Goal: Task Accomplishment & Management: Manage account settings

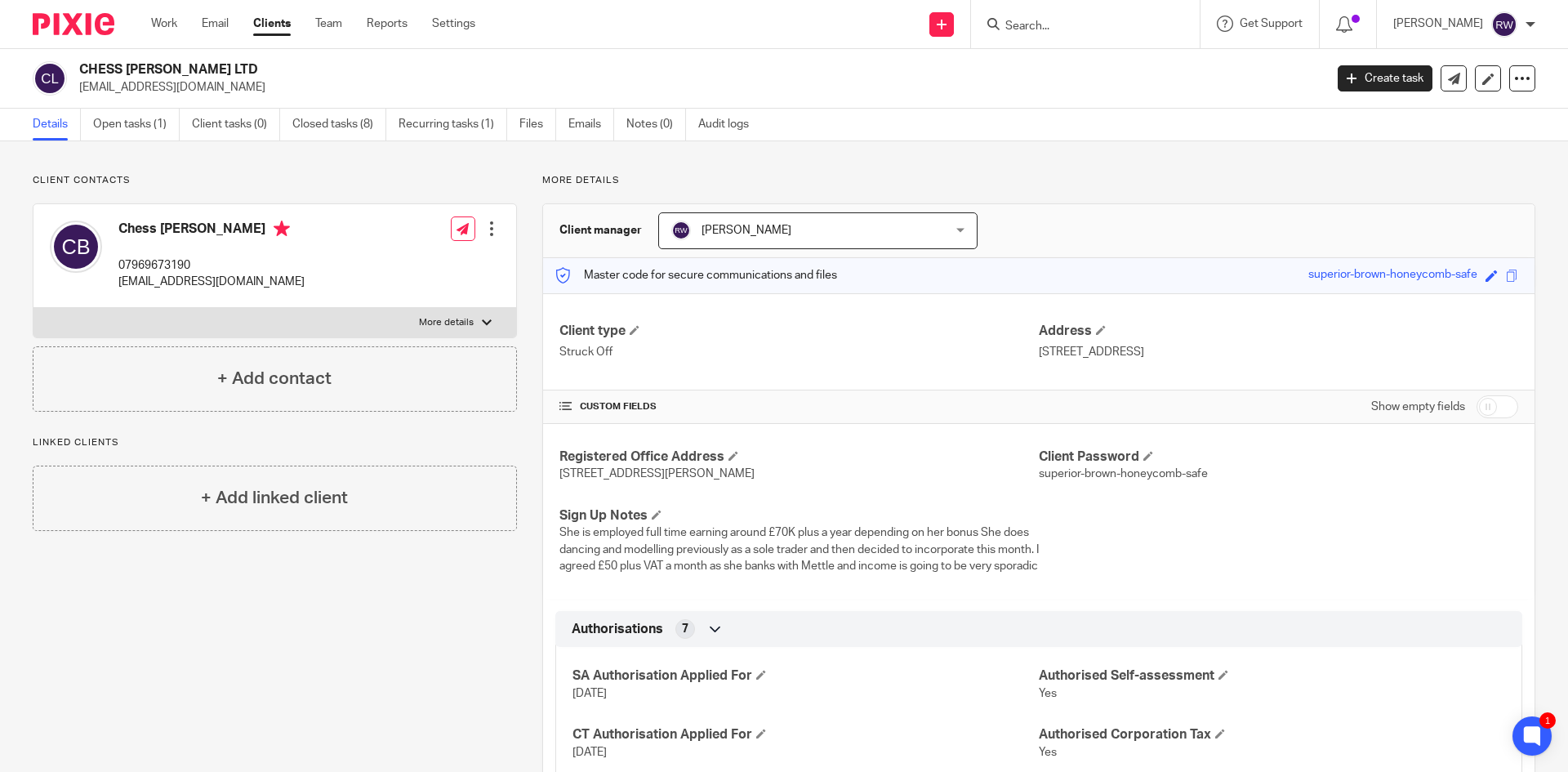
click at [1123, 28] on input "Search" at bounding box center [1077, 27] width 147 height 14
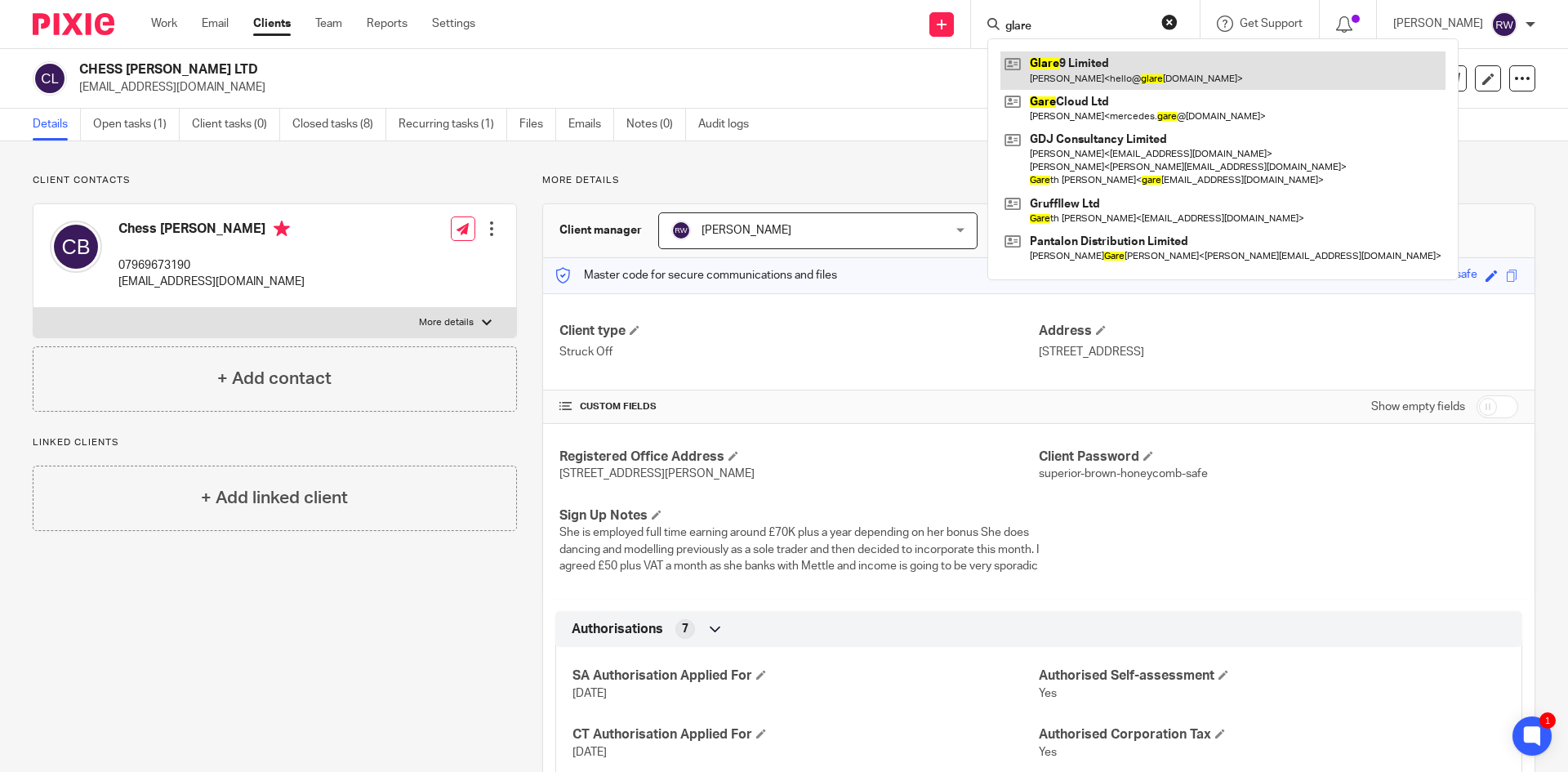
type input "glare"
click at [1102, 58] on link at bounding box center [1222, 70] width 445 height 38
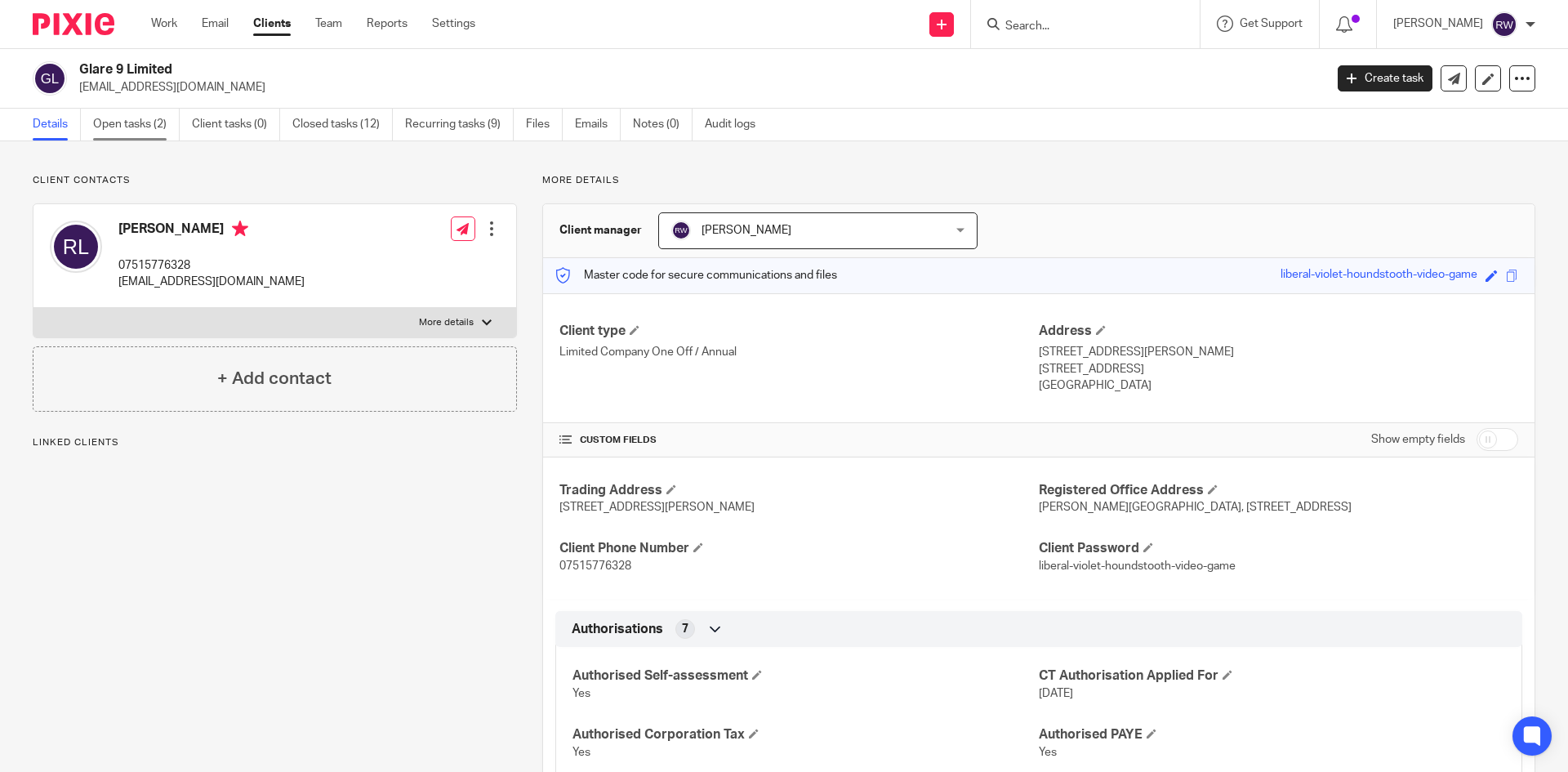
click at [159, 133] on link "Open tasks (2)" at bounding box center [136, 124] width 87 height 32
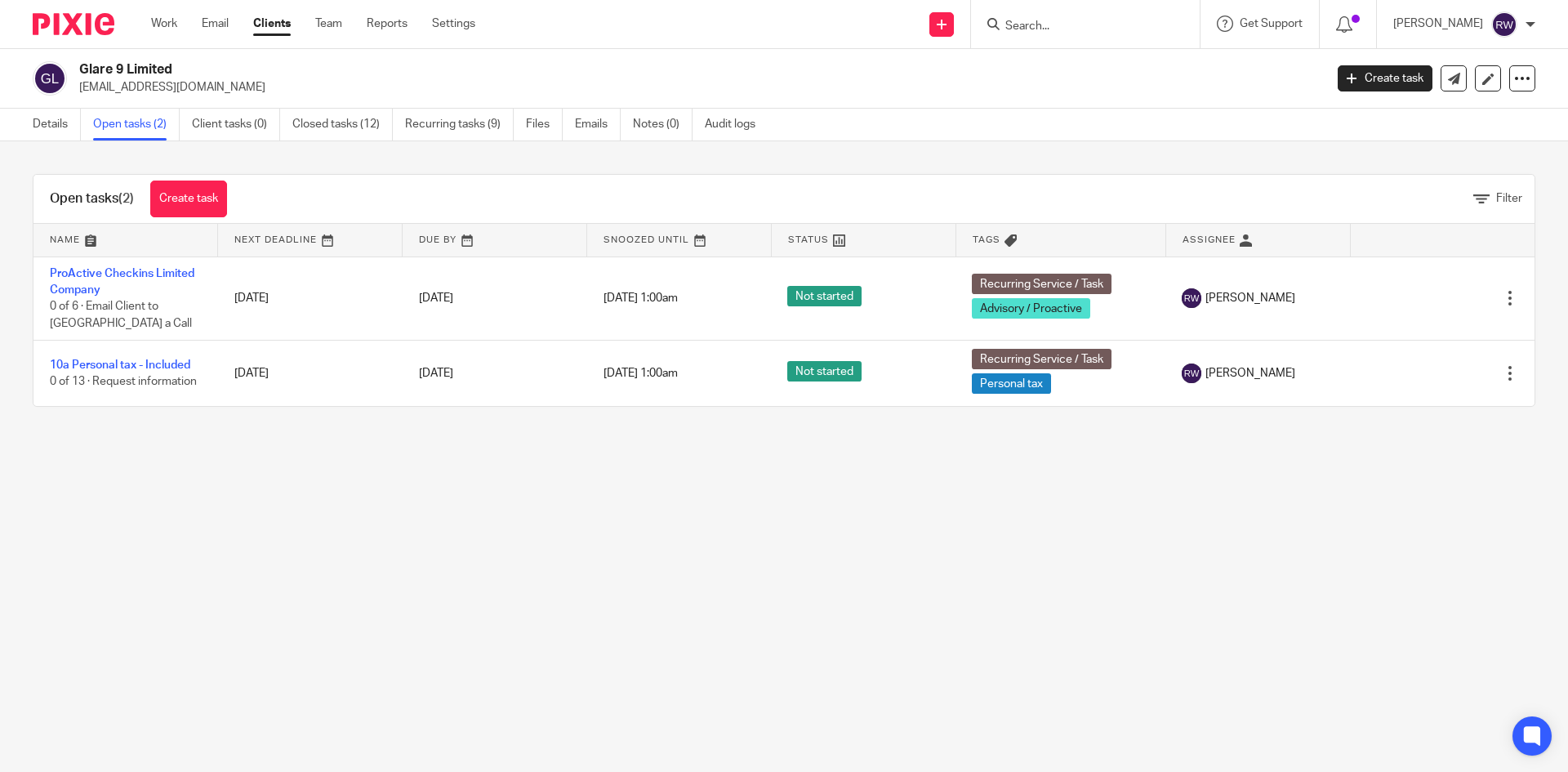
click at [56, 123] on link "Details" at bounding box center [56, 124] width 48 height 32
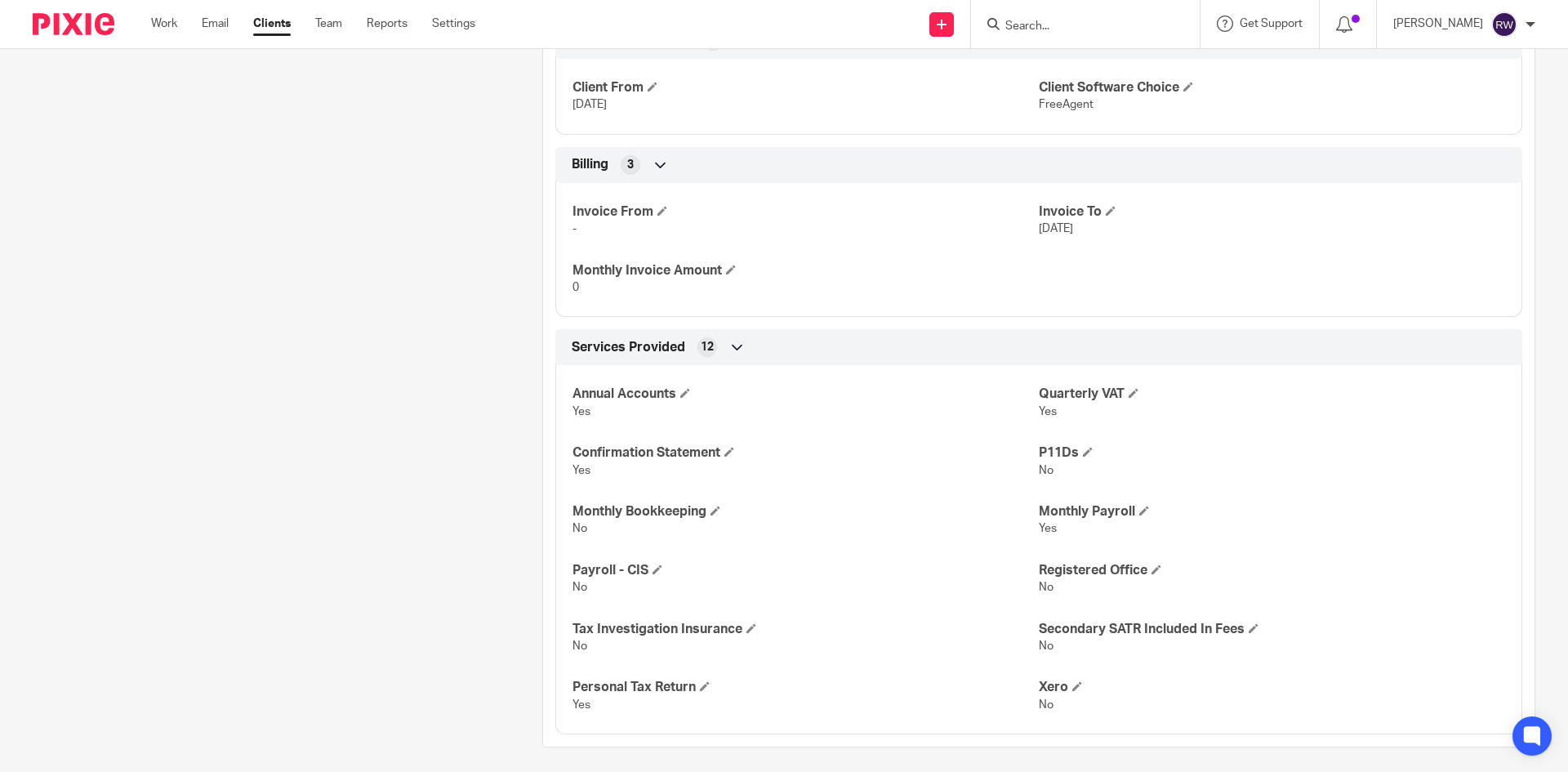
scroll to position [2367, 0]
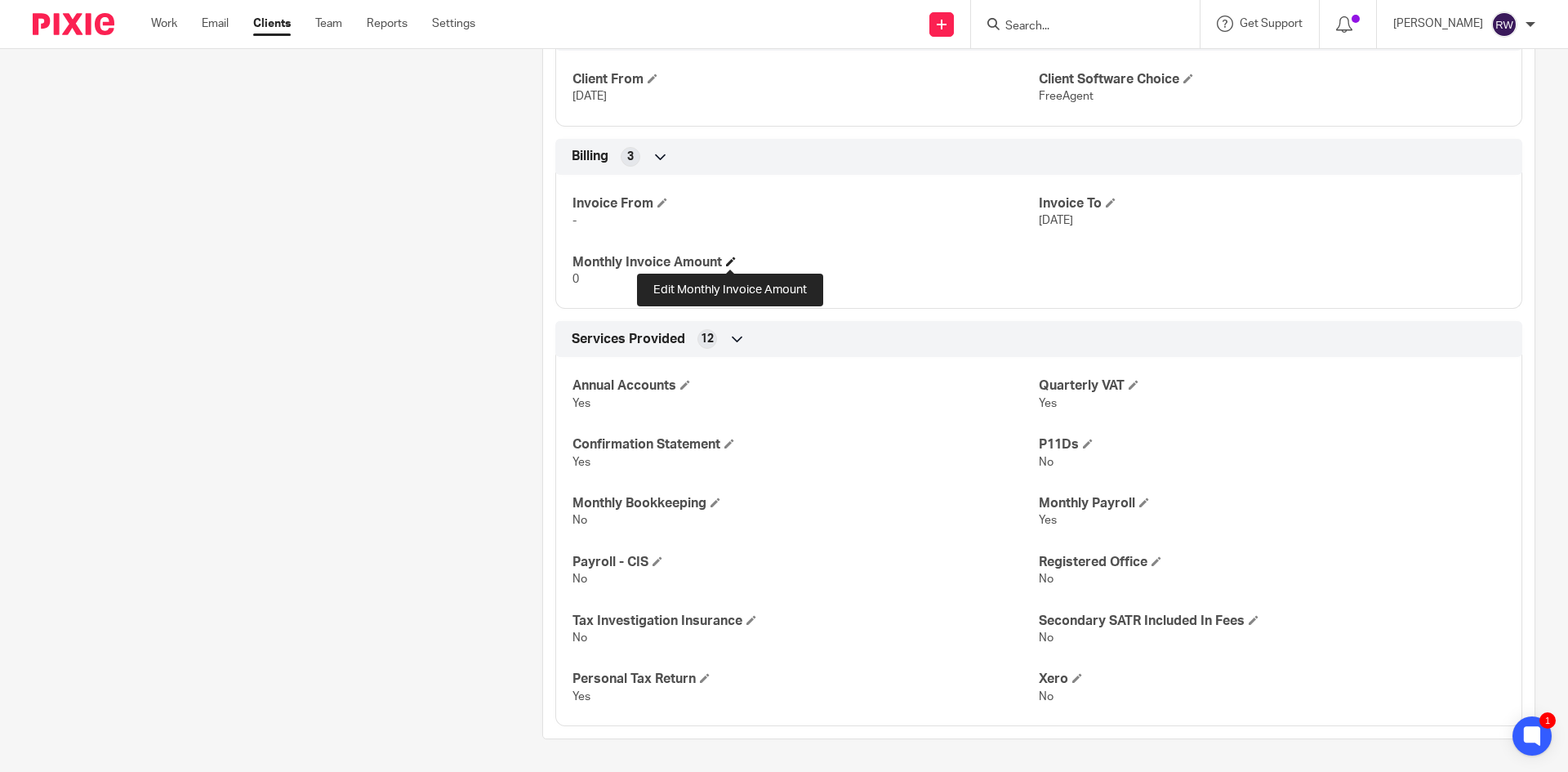
click at [727, 264] on span at bounding box center [731, 261] width 10 height 10
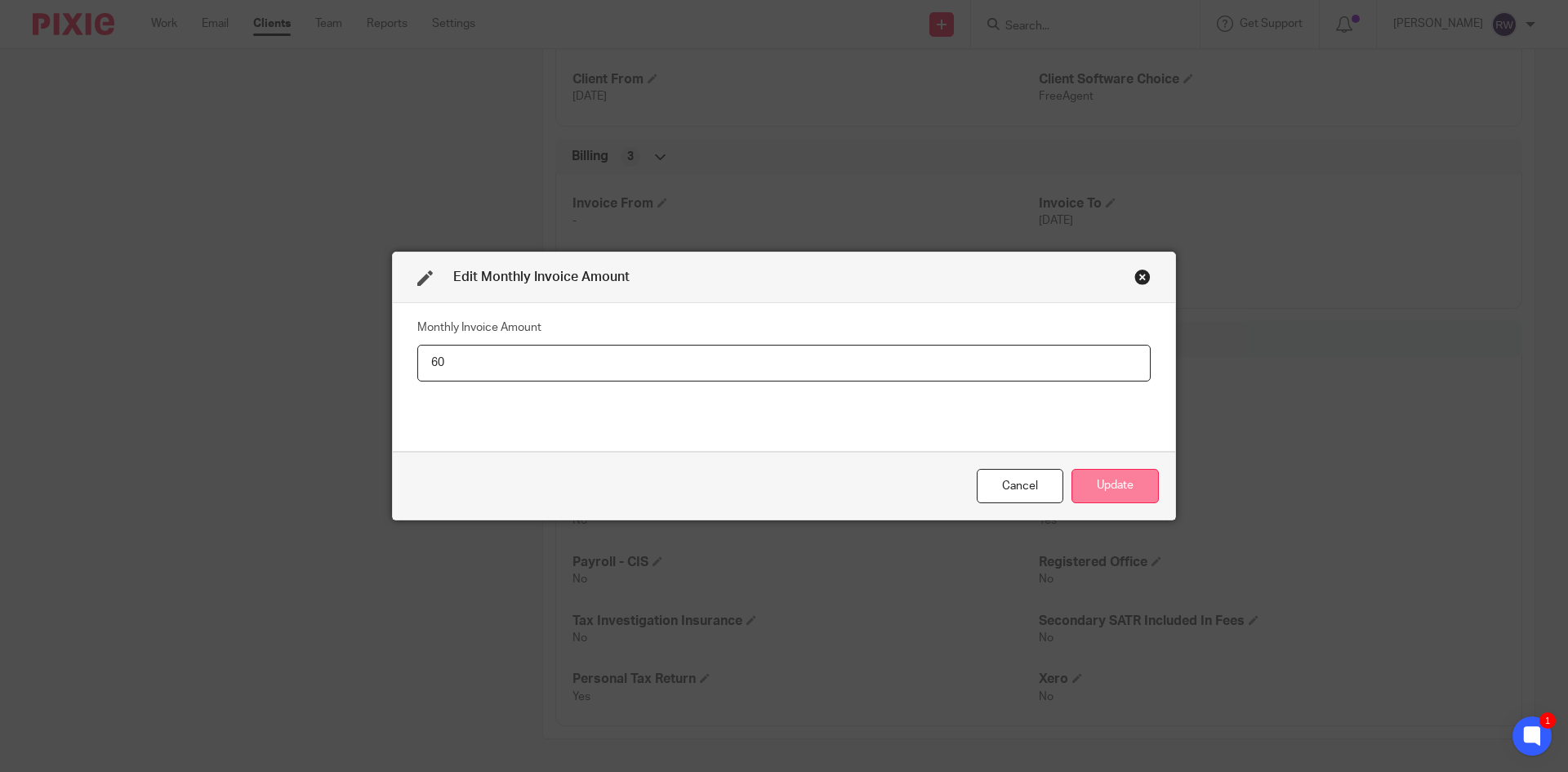
type input "60"
click at [1114, 471] on button "Update" at bounding box center [1115, 486] width 88 height 35
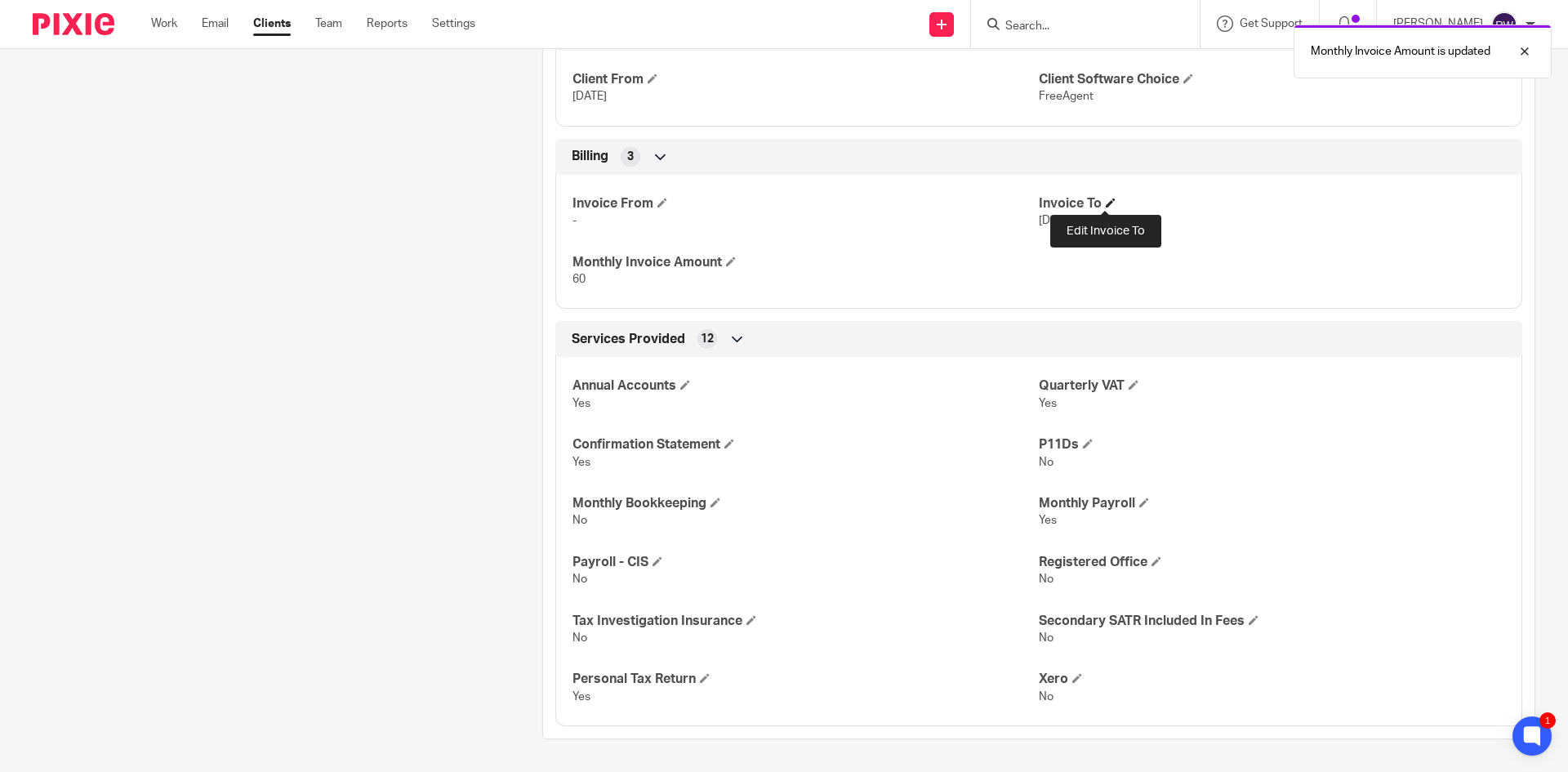
click at [1109, 198] on span at bounding box center [1111, 202] width 10 height 10
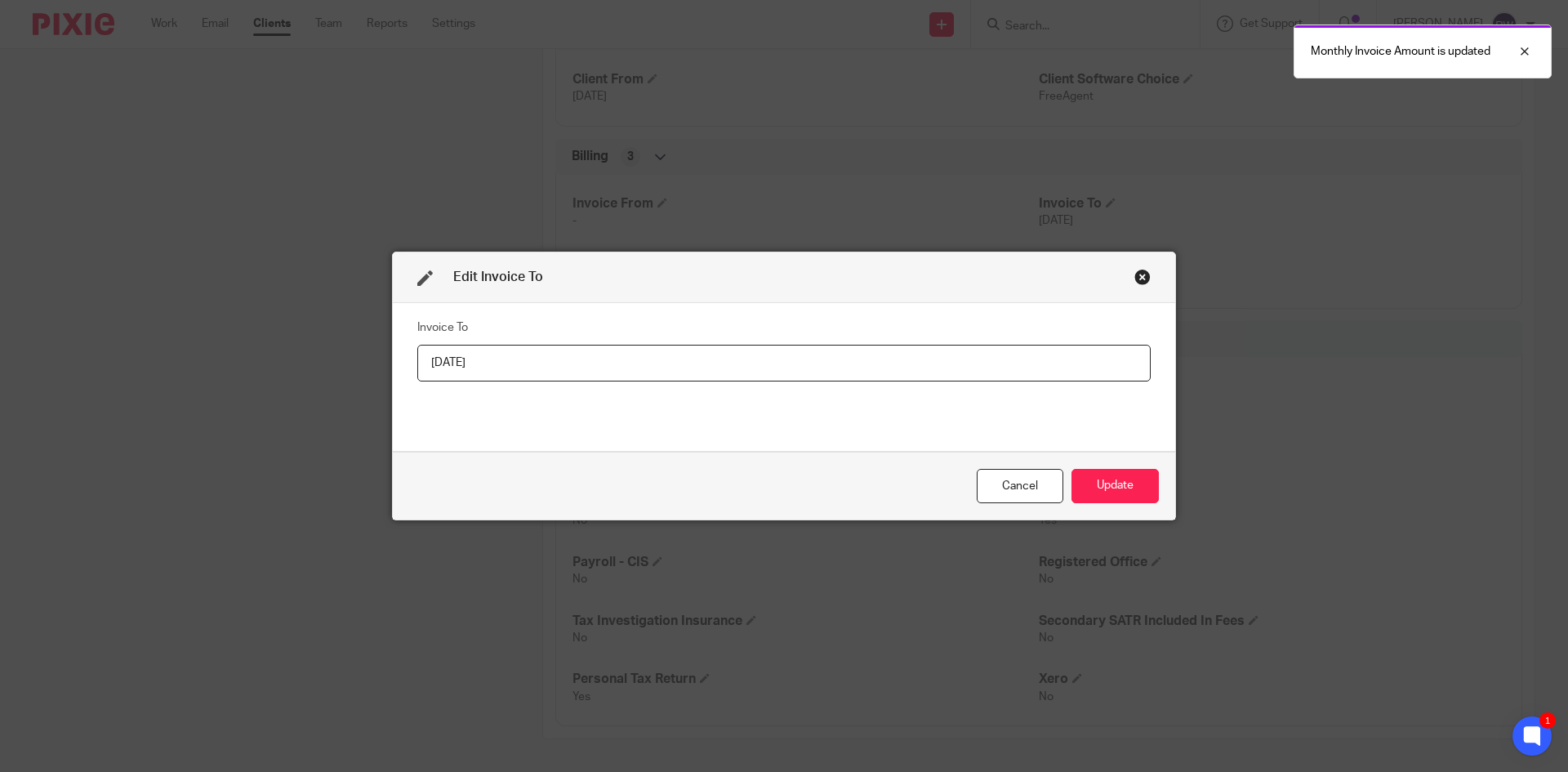
drag, startPoint x: 659, startPoint y: 356, endPoint x: 350, endPoint y: 327, distance: 310.4
click at [350, 327] on div "Edit Invoice To Invoice To 31/10/2024 Cancel Update" at bounding box center [784, 386] width 1568 height 772
click at [1102, 474] on button "Update" at bounding box center [1115, 486] width 88 height 35
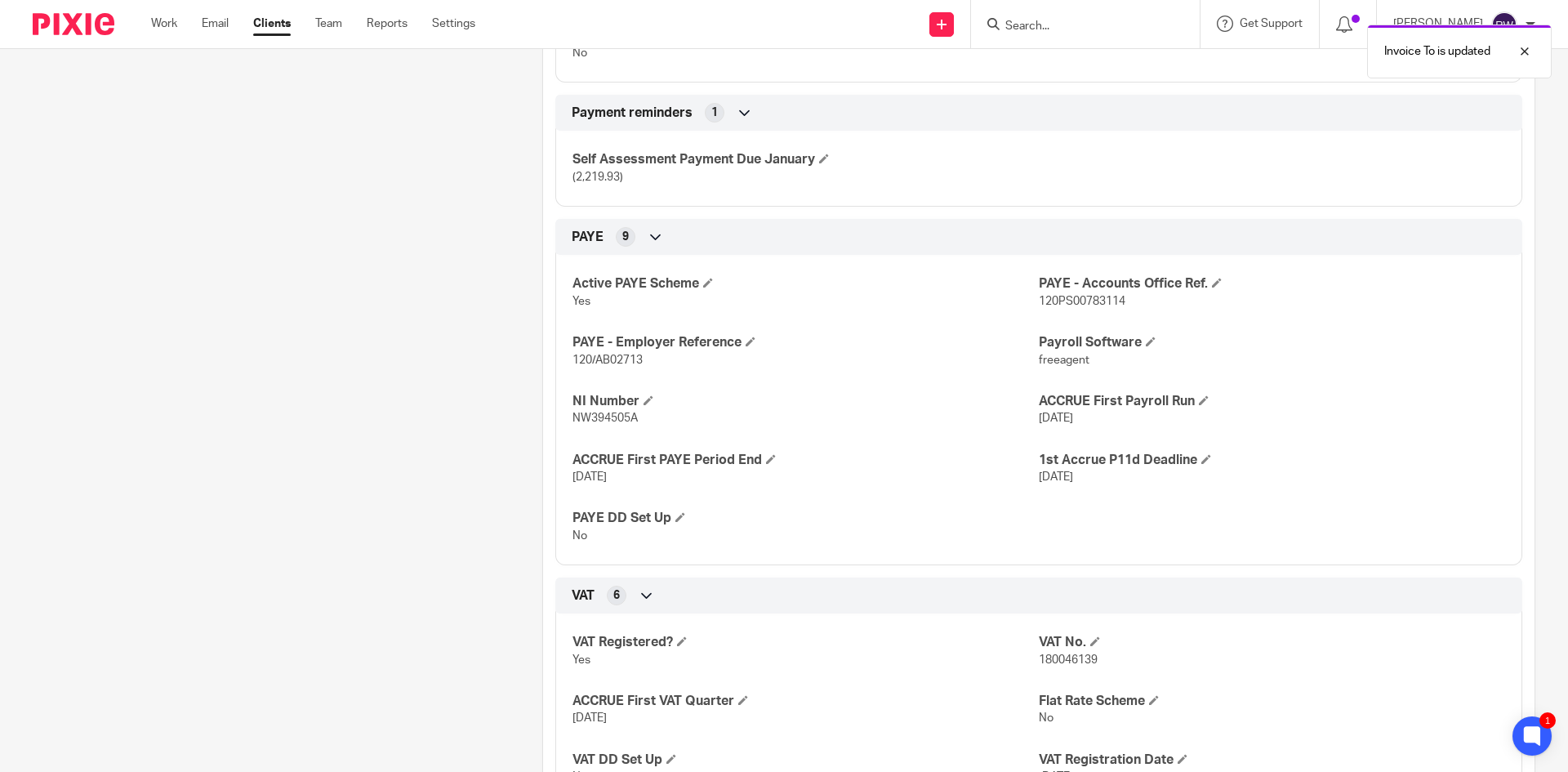
scroll to position [512, 0]
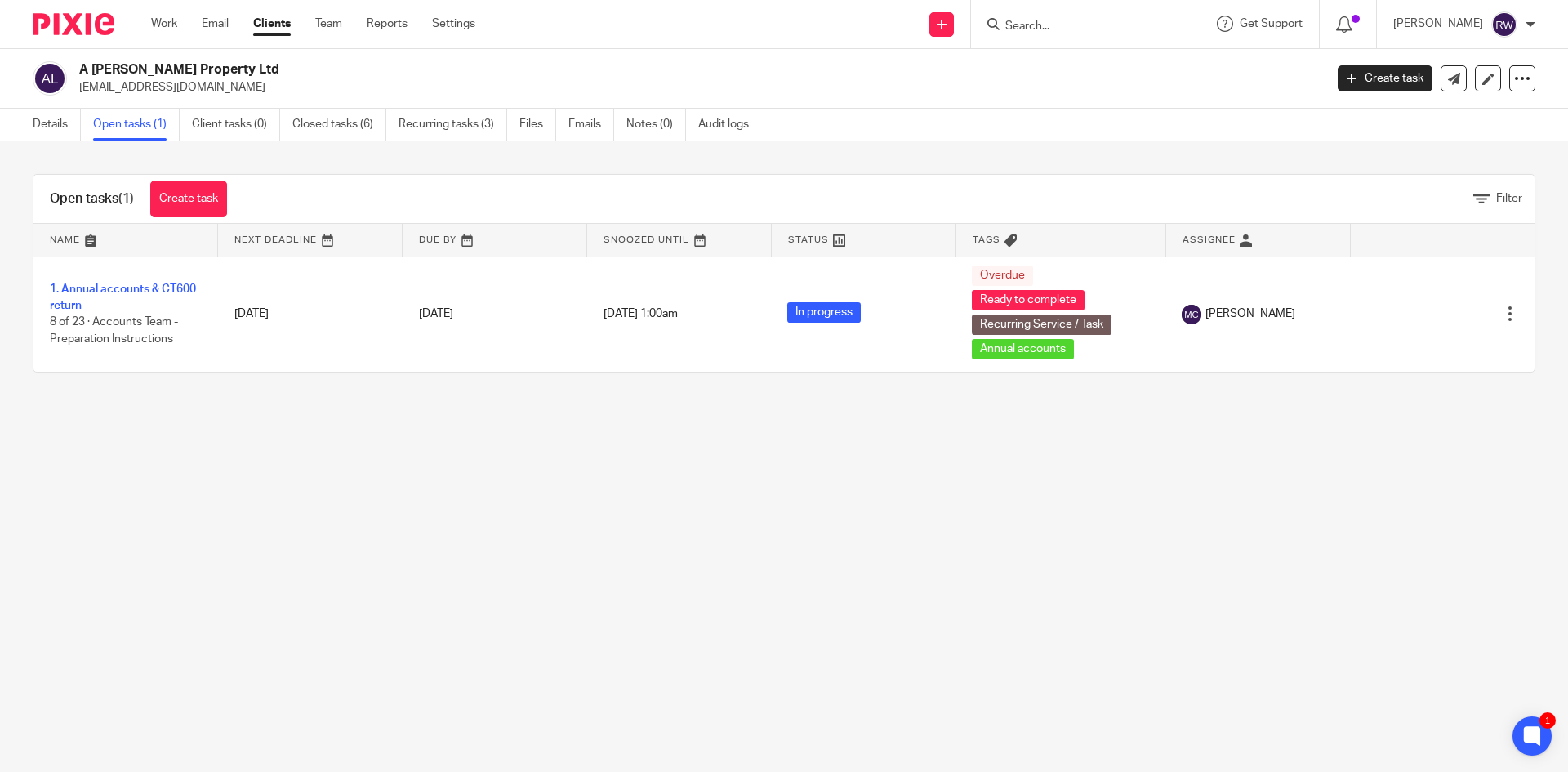
click at [1075, 23] on input "Search" at bounding box center [1077, 27] width 147 height 14
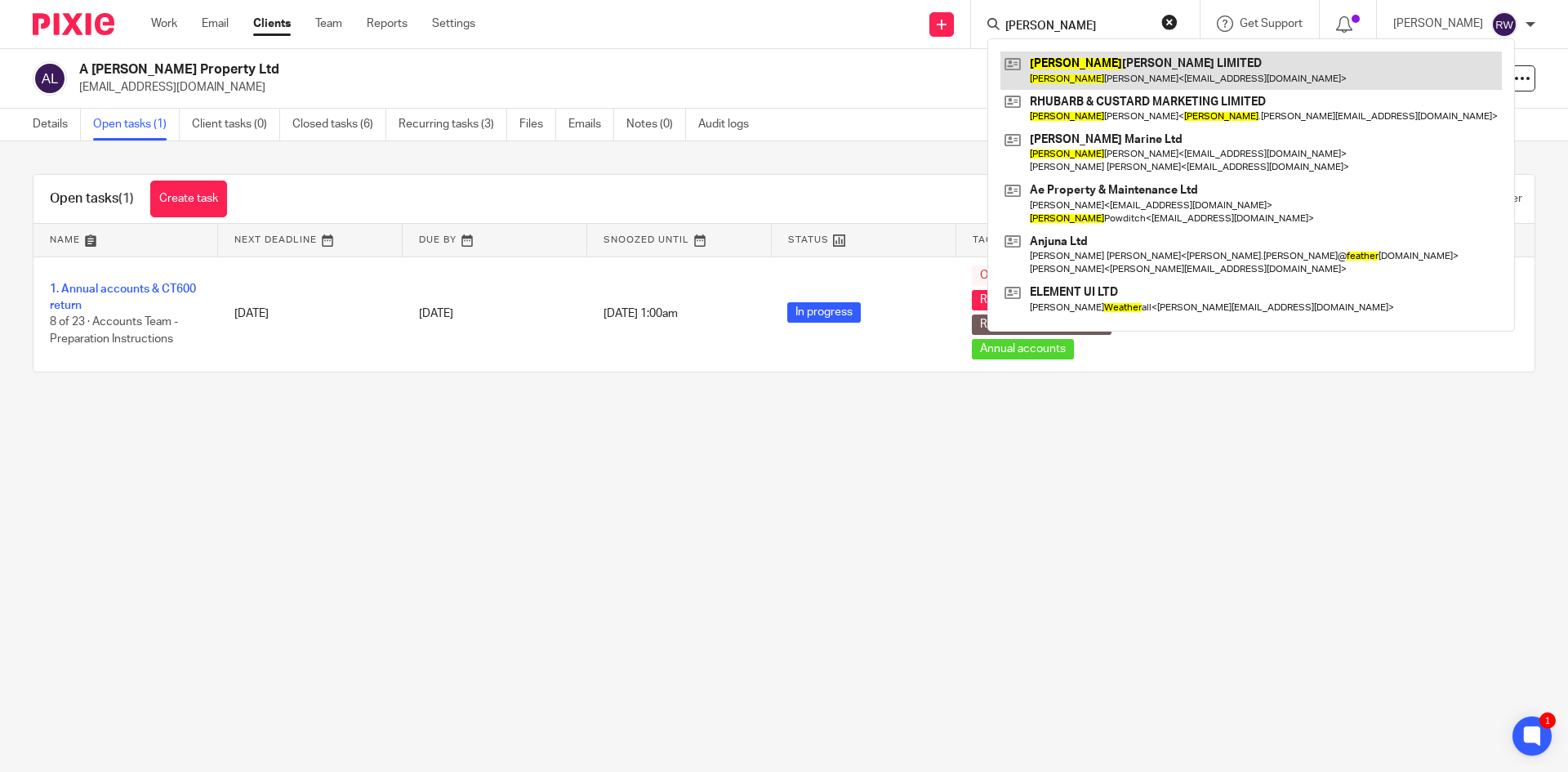
type input "[PERSON_NAME]"
click at [1093, 63] on link at bounding box center [1251, 70] width 502 height 38
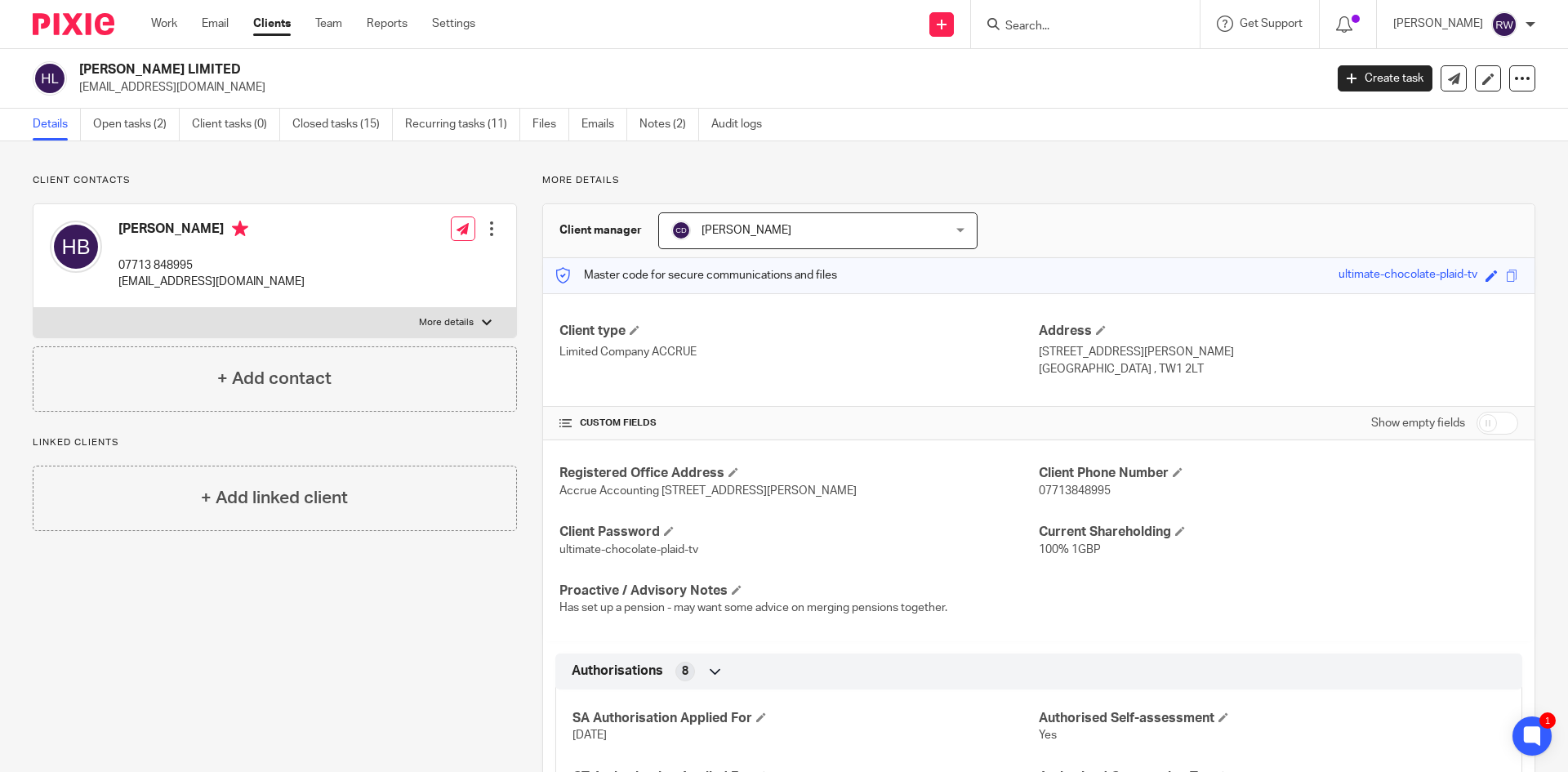
drag, startPoint x: 272, startPoint y: 69, endPoint x: 83, endPoint y: 73, distance: 189.0
click at [83, 73] on h2 "[PERSON_NAME] LIMITED" at bounding box center [573, 69] width 988 height 17
copy h2 "[PERSON_NAME] LIMITED"
click at [1047, 30] on input "Search" at bounding box center [1077, 27] width 147 height 14
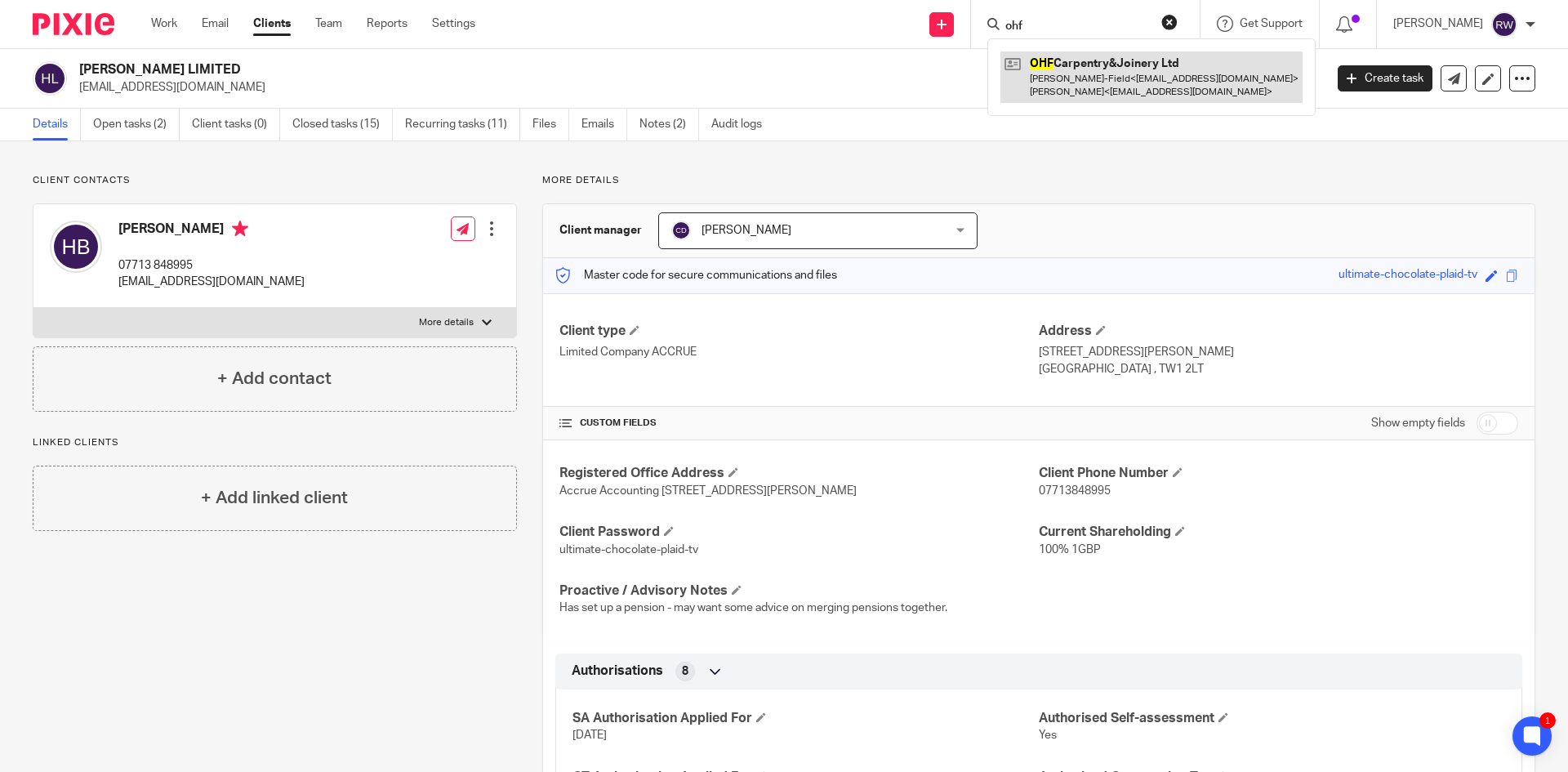
type input "ohf"
click at [1120, 84] on link at bounding box center [1151, 77] width 302 height 51
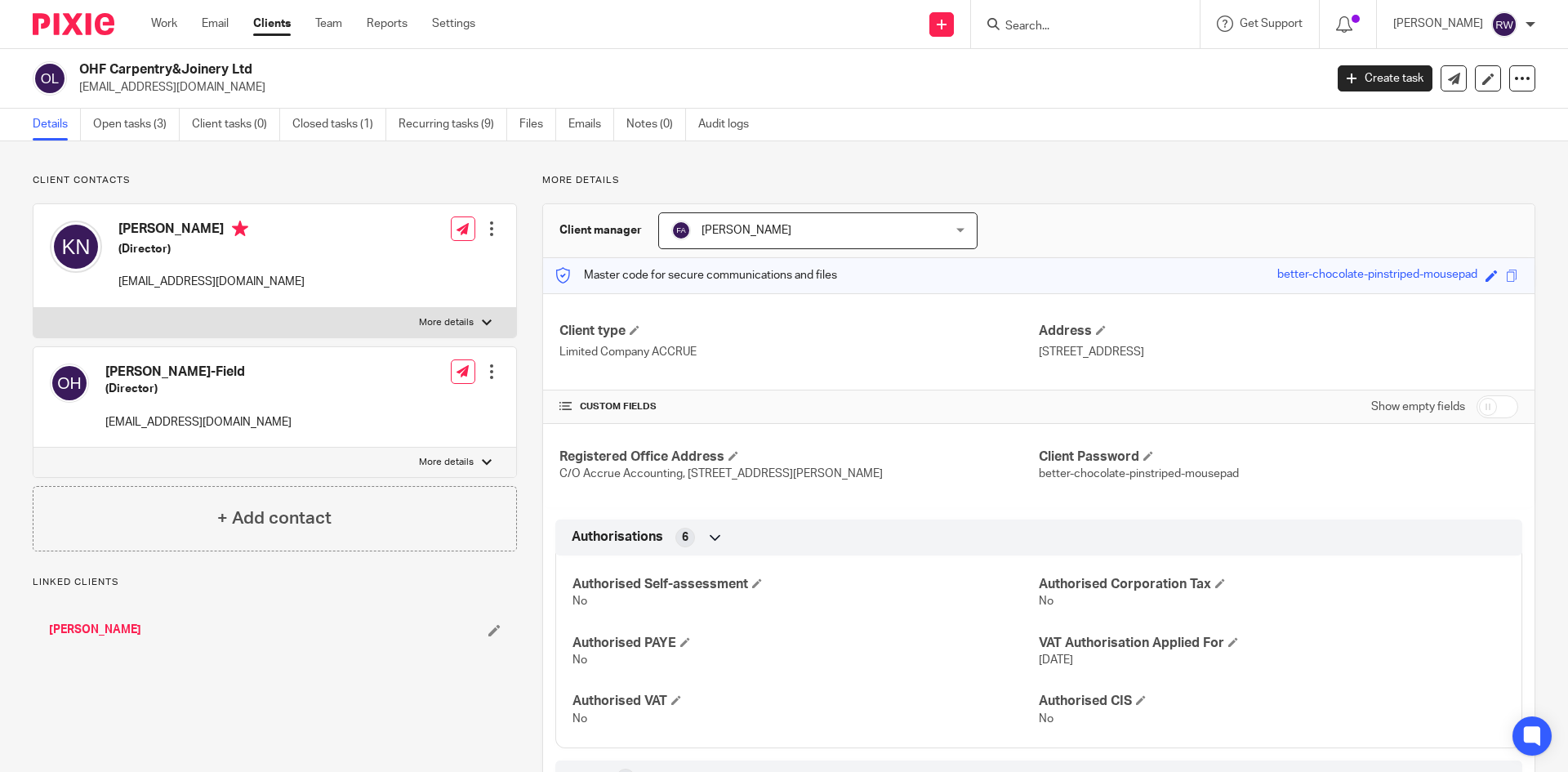
click at [75, 65] on div "OHF Carpentry&Joinery Ltd [EMAIL_ADDRESS][DOMAIN_NAME]" at bounding box center [673, 78] width 1281 height 34
click at [1047, 23] on input "Search" at bounding box center [1077, 27] width 147 height 14
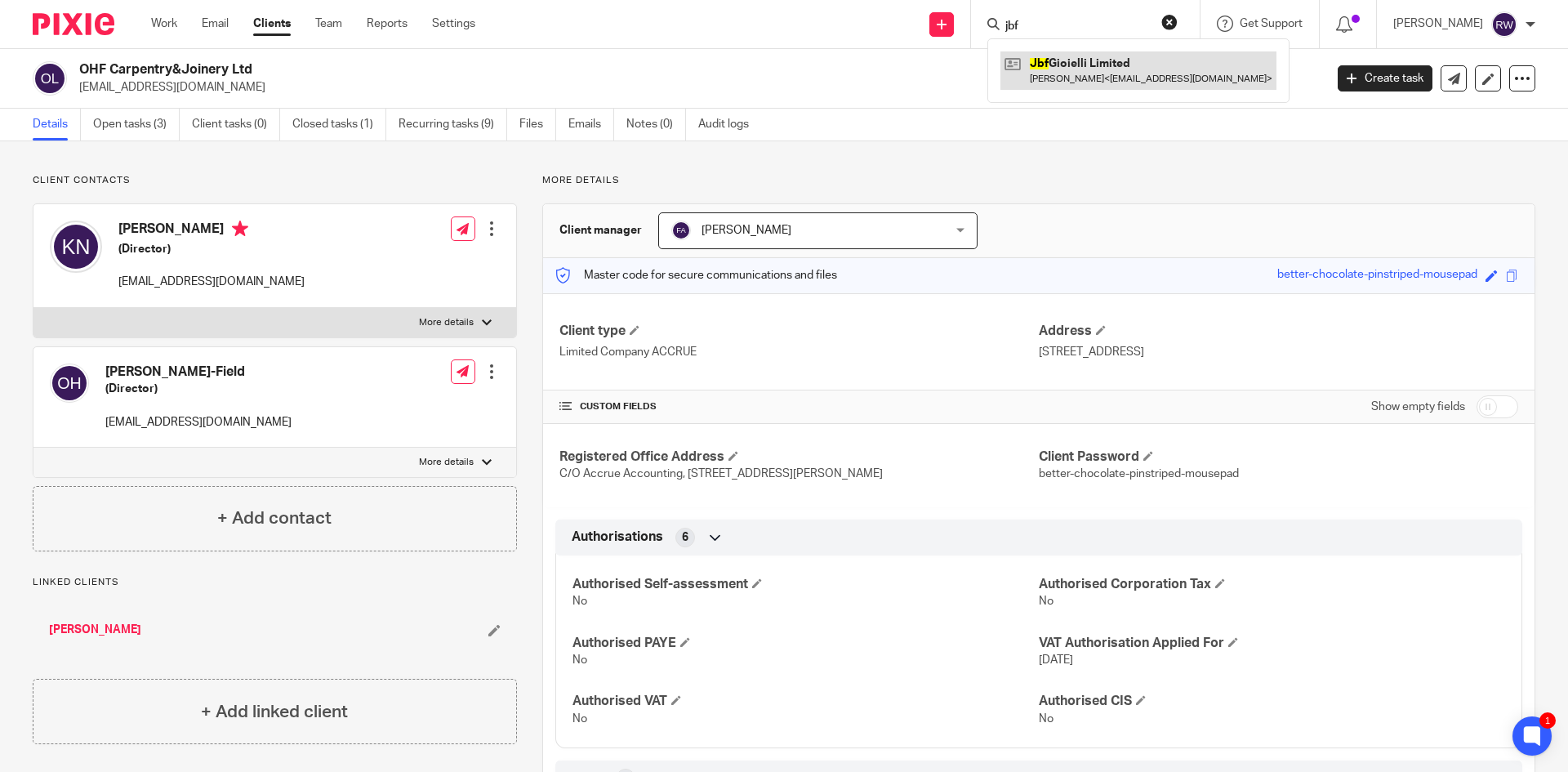
type input "jbf"
click at [1090, 60] on link at bounding box center [1139, 70] width 276 height 38
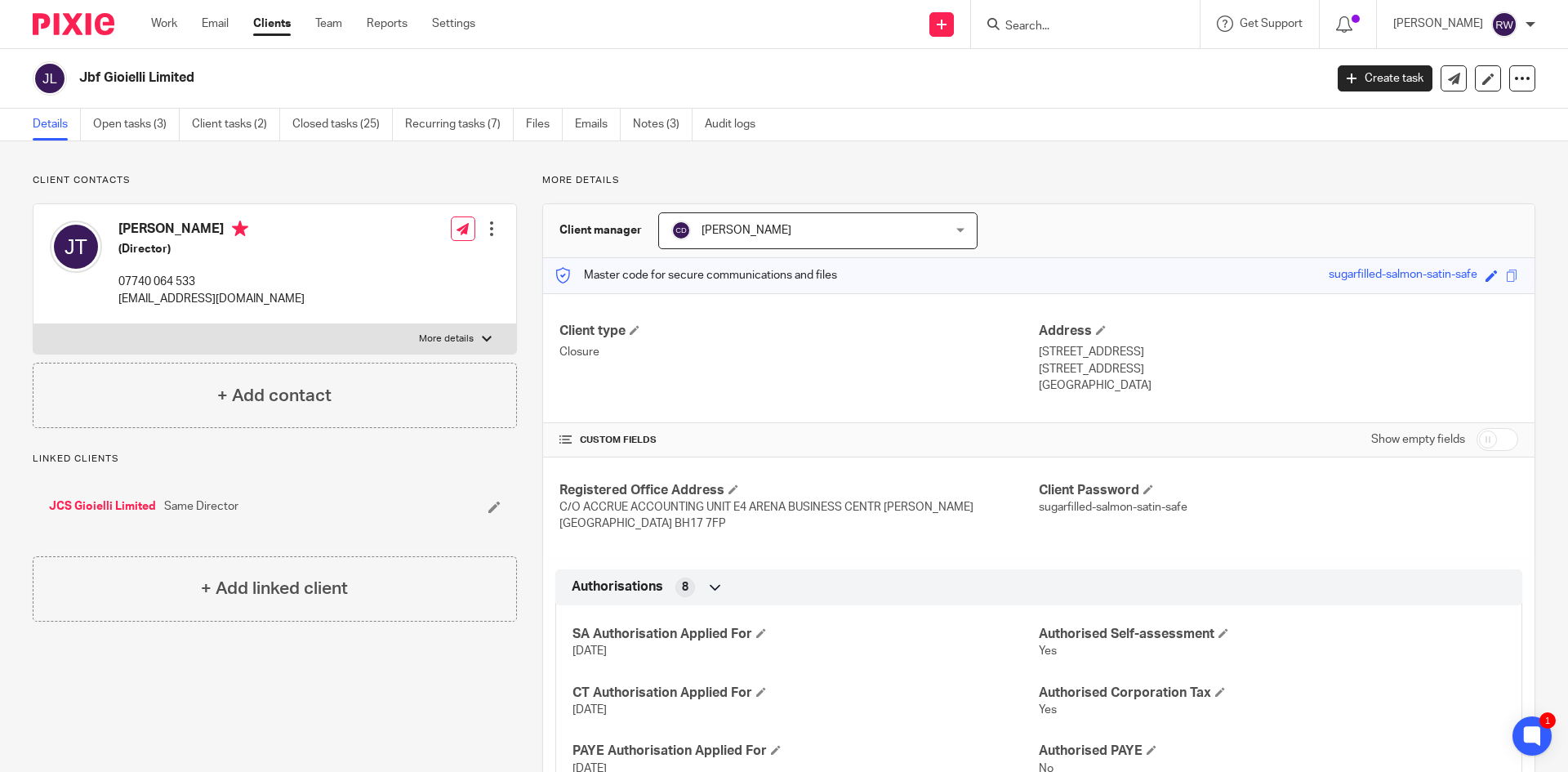
click at [1055, 18] on form at bounding box center [1091, 23] width 174 height 21
click at [1055, 23] on input "Search" at bounding box center [1077, 27] width 147 height 14
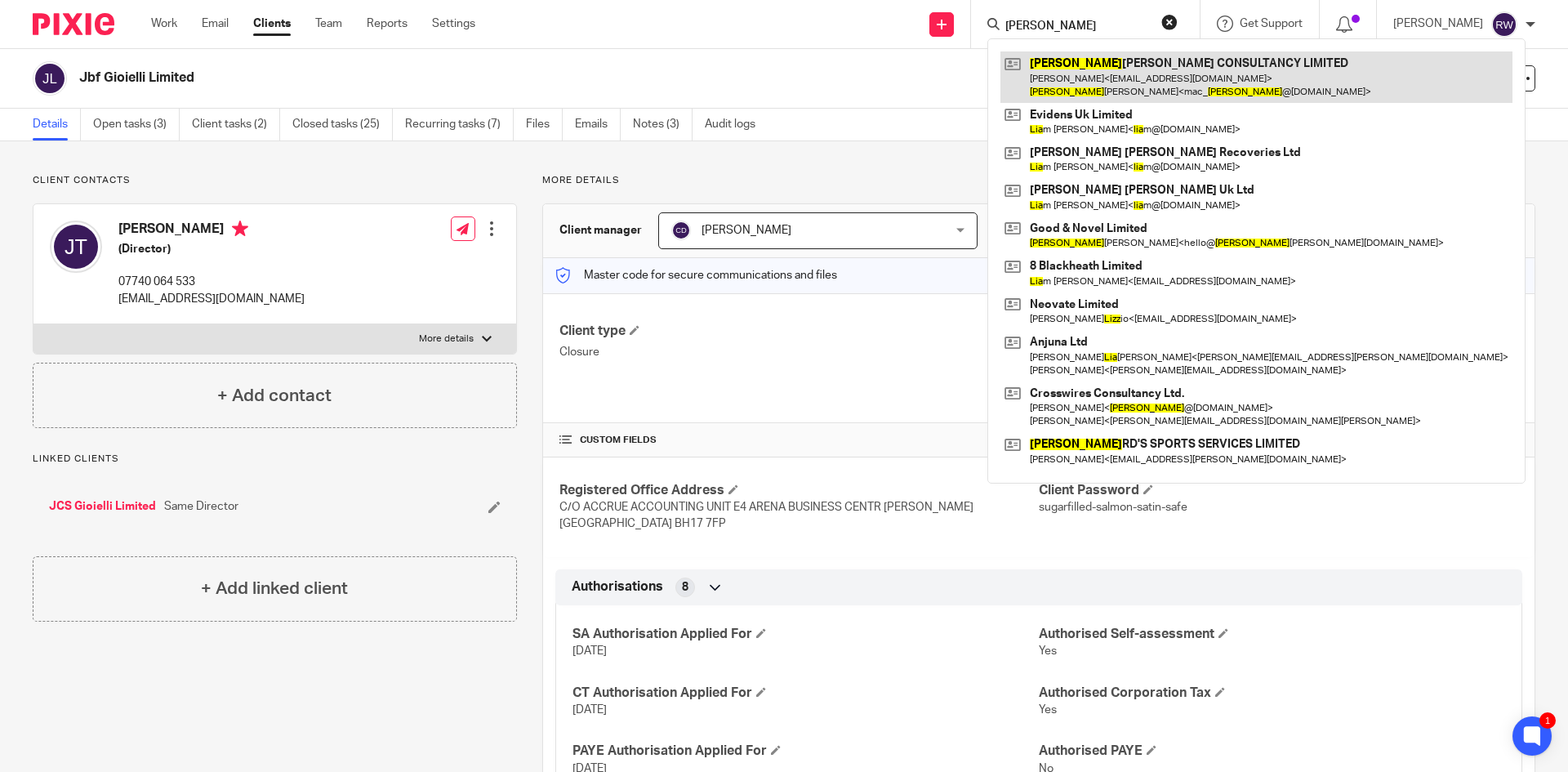
type input "liza"
click at [1080, 56] on link at bounding box center [1257, 77] width 512 height 51
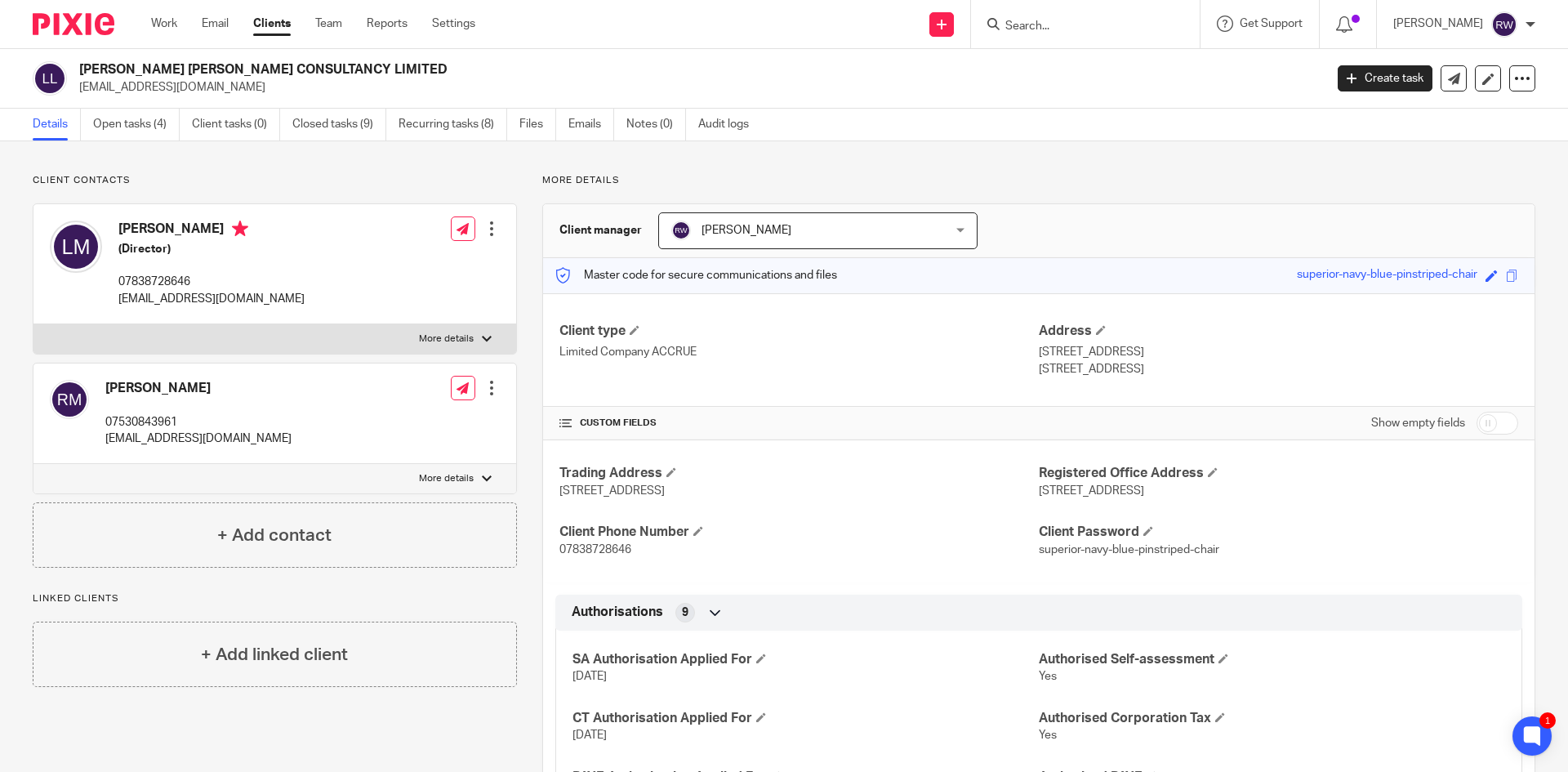
click at [1047, 22] on input "Search" at bounding box center [1077, 27] width 147 height 14
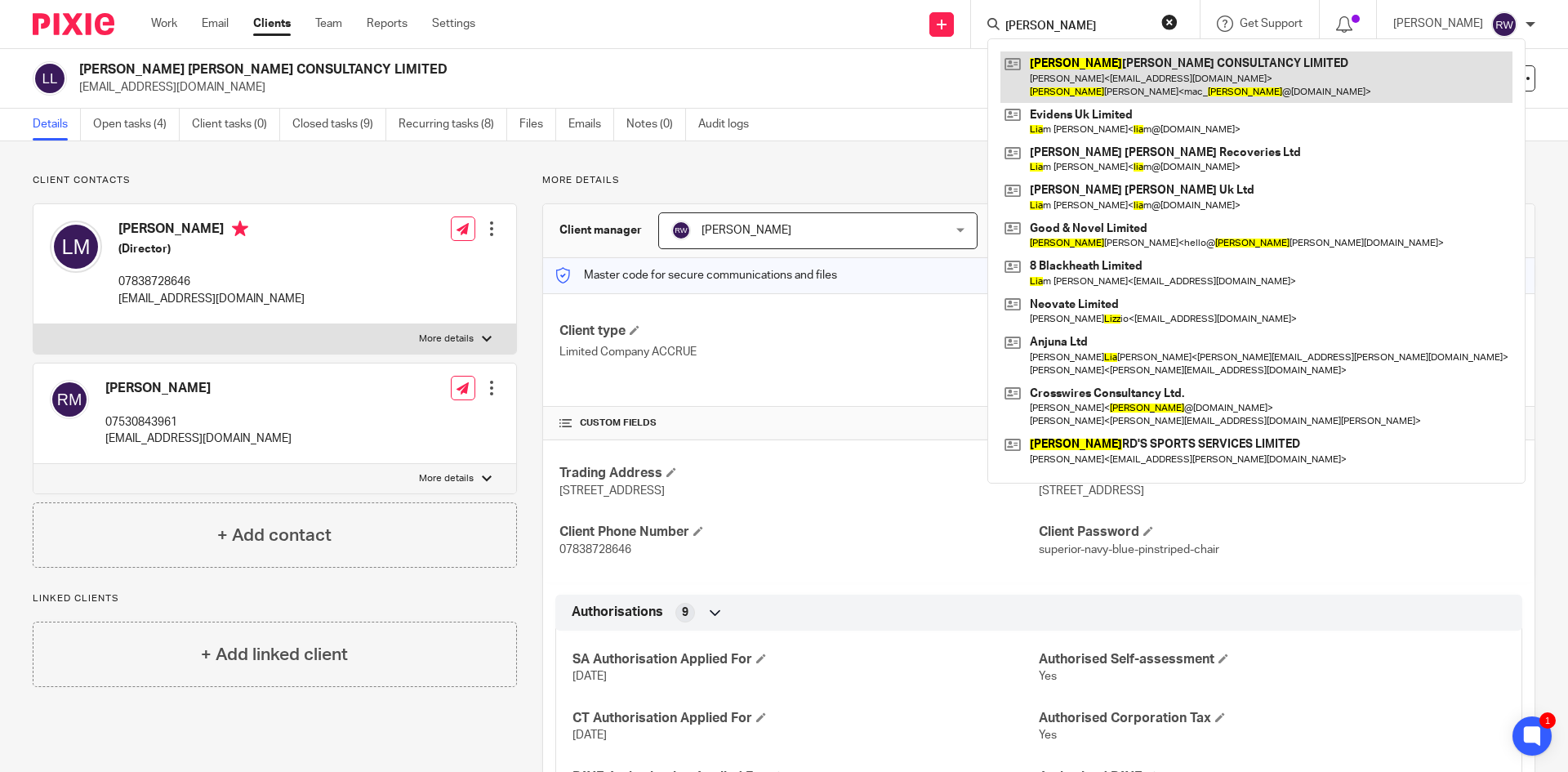
type input "[PERSON_NAME]"
click at [1093, 61] on link at bounding box center [1257, 77] width 512 height 51
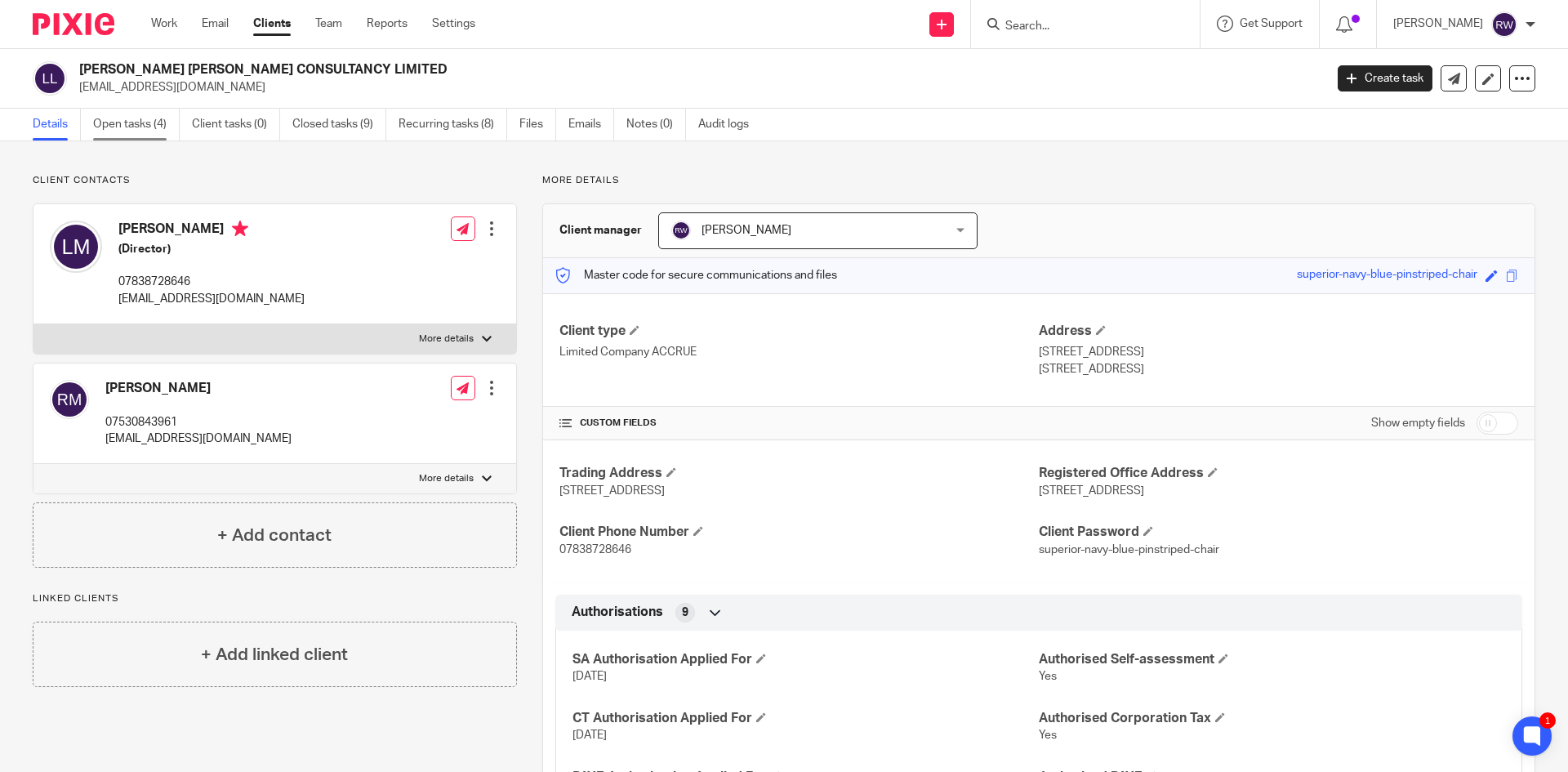
click at [153, 125] on link "Open tasks (4)" at bounding box center [136, 124] width 87 height 32
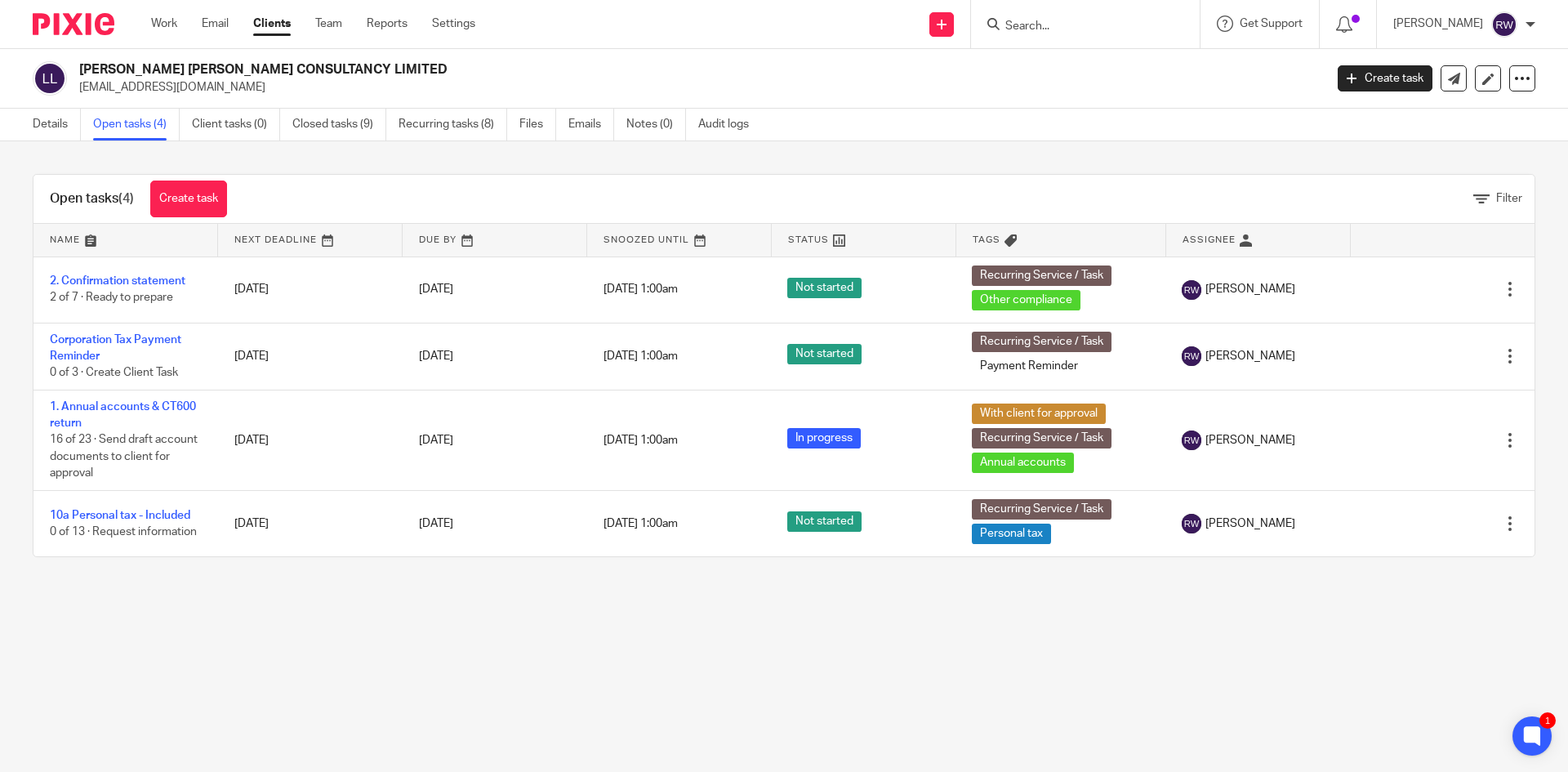
click at [1089, 21] on input "Search" at bounding box center [1077, 27] width 147 height 14
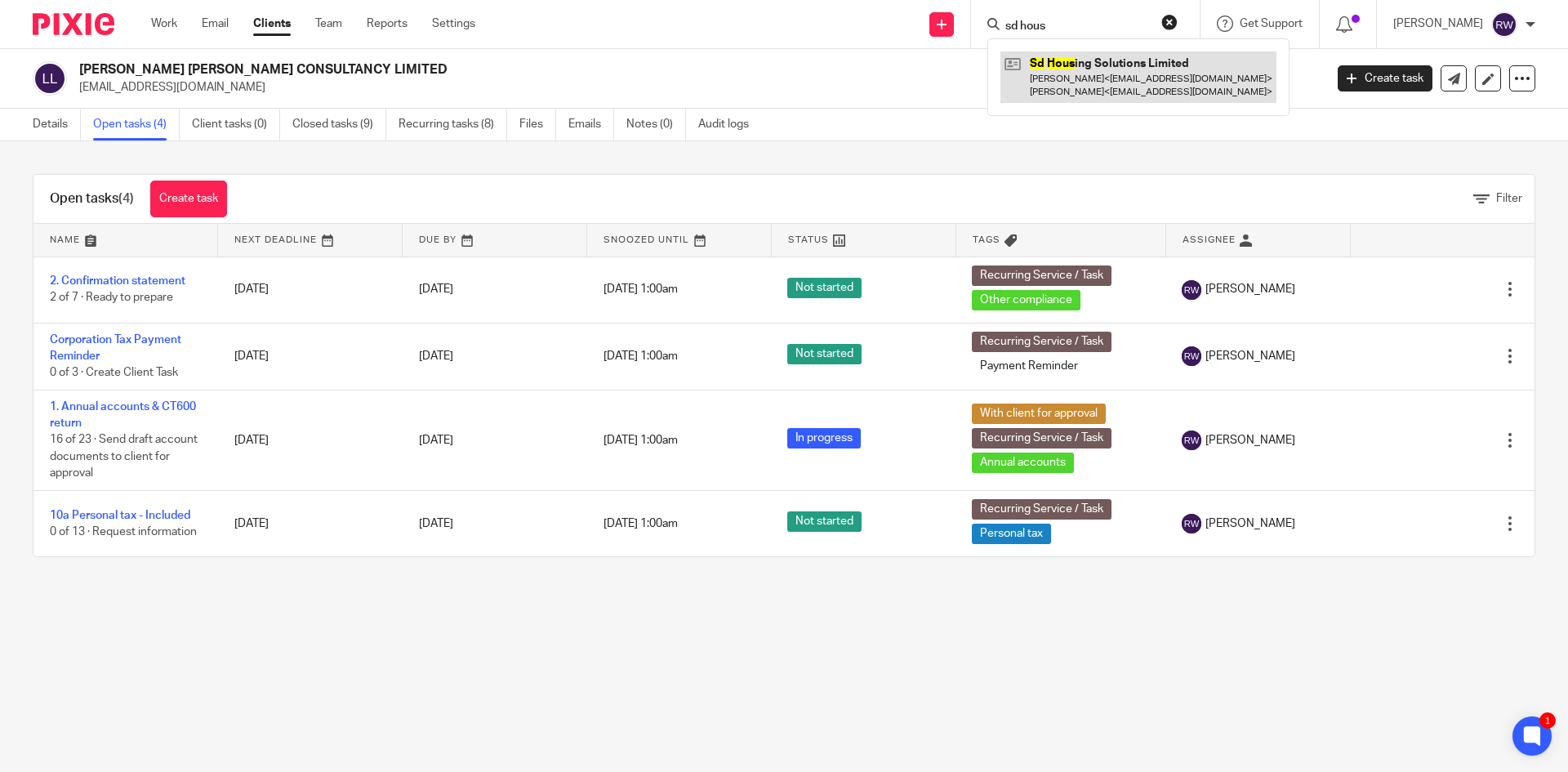
type input "sd hous"
click at [1099, 80] on link at bounding box center [1139, 77] width 276 height 51
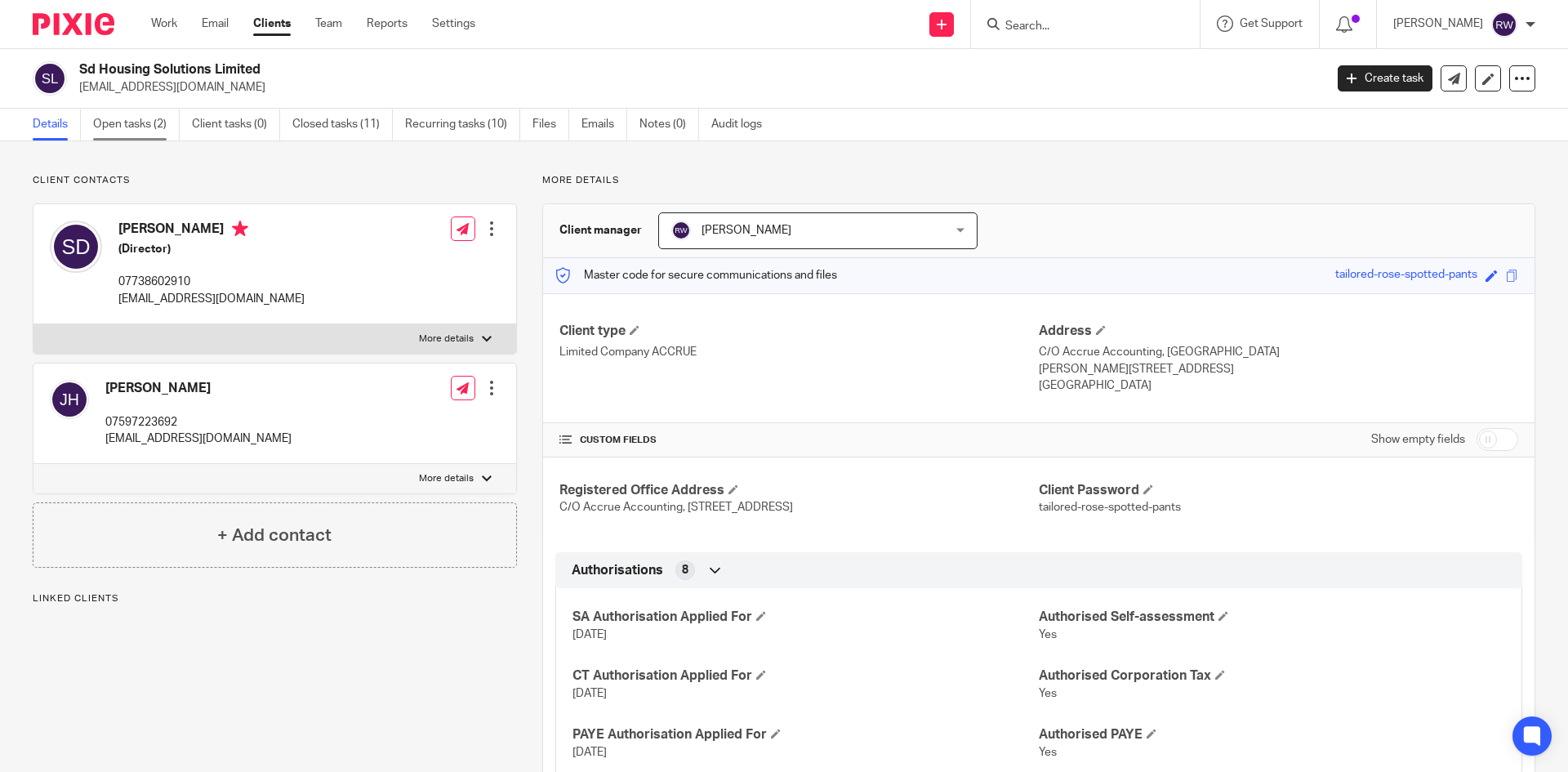
click at [167, 124] on link "Open tasks (2)" at bounding box center [136, 124] width 87 height 32
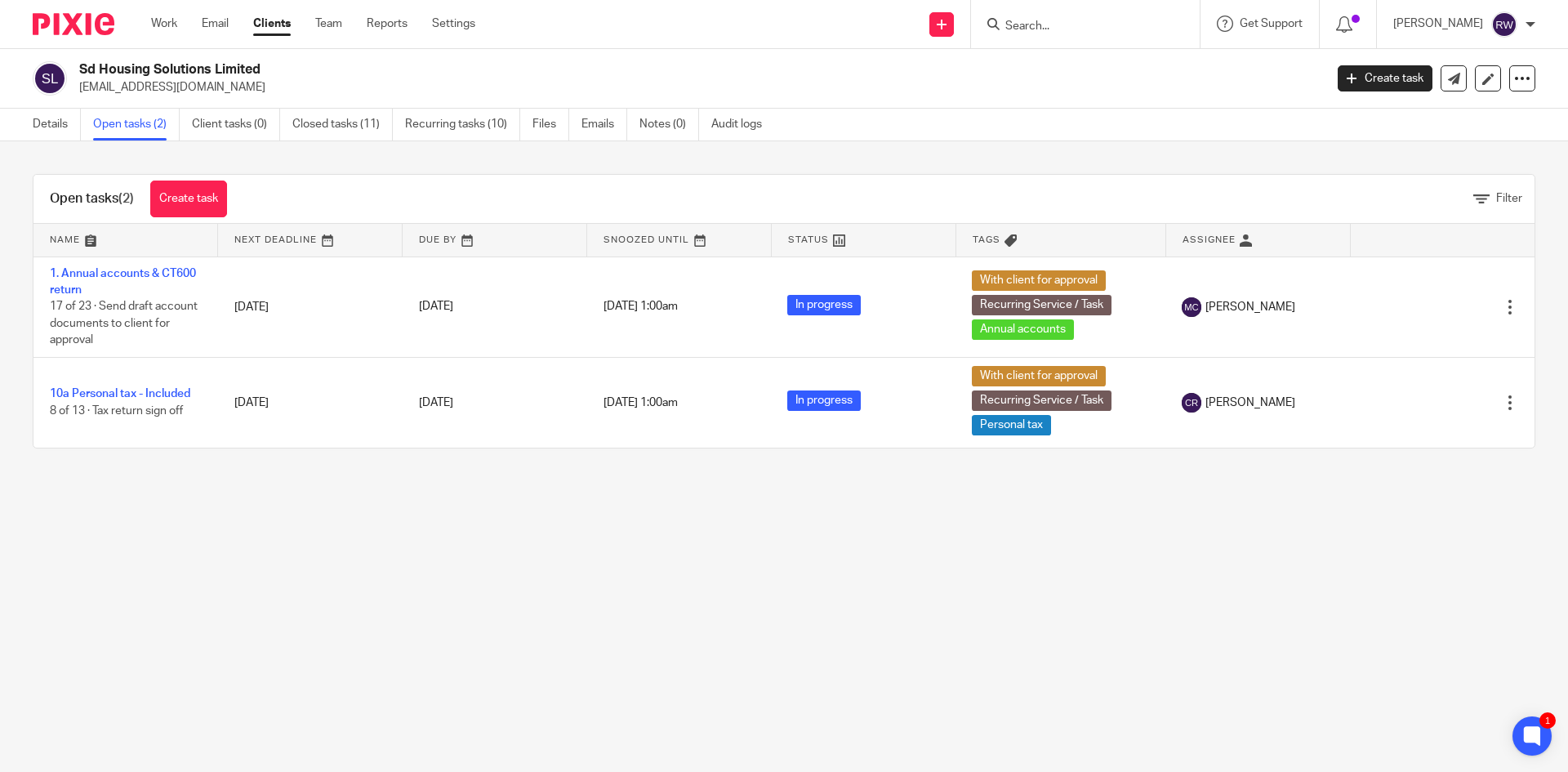
click at [1053, 18] on form at bounding box center [1091, 23] width 174 height 21
click at [1048, 31] on input "Search" at bounding box center [1077, 27] width 147 height 14
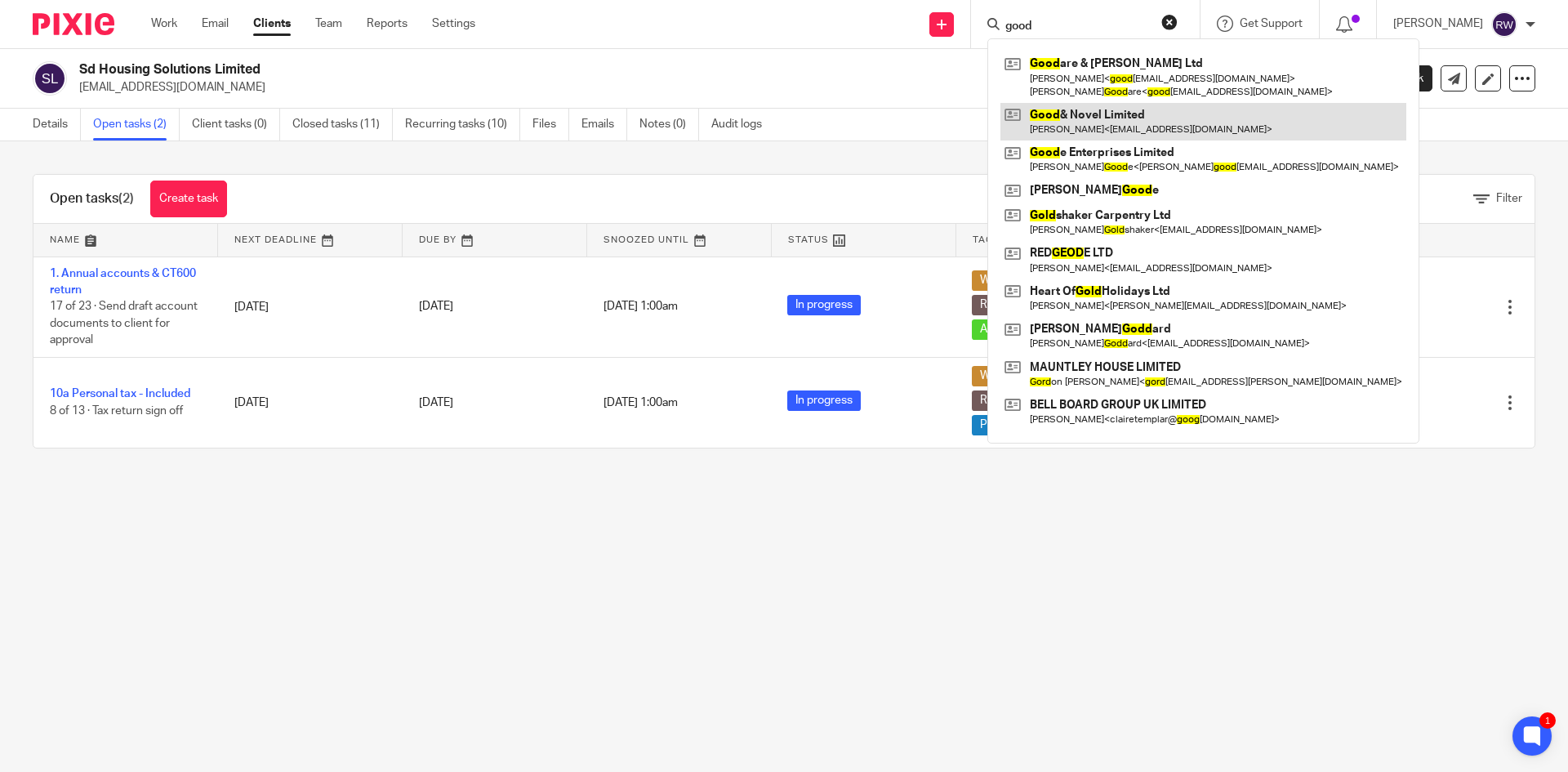
type input "good"
click at [1073, 127] on link at bounding box center [1204, 122] width 406 height 38
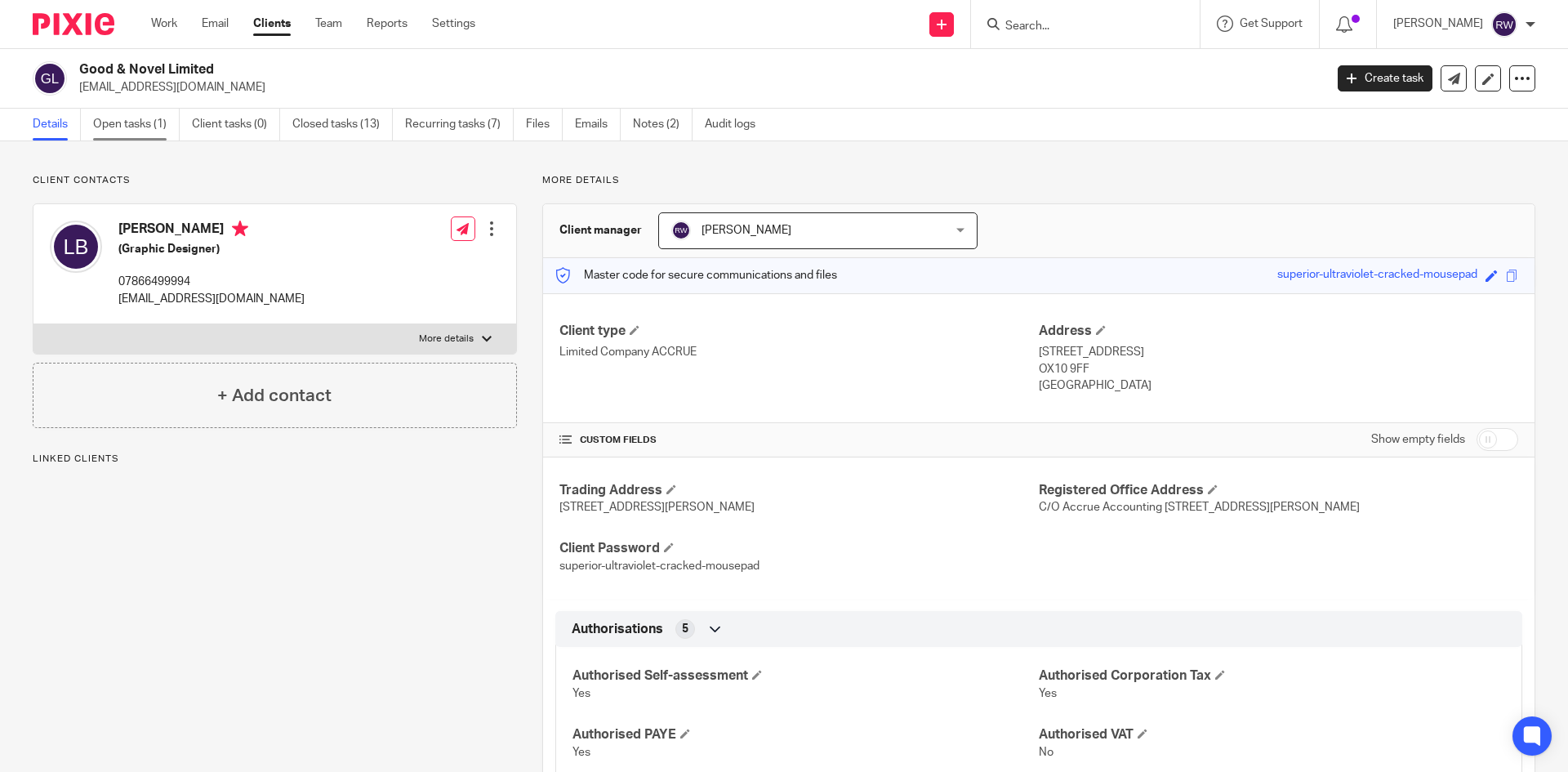
click at [137, 125] on link "Open tasks (1)" at bounding box center [136, 124] width 87 height 32
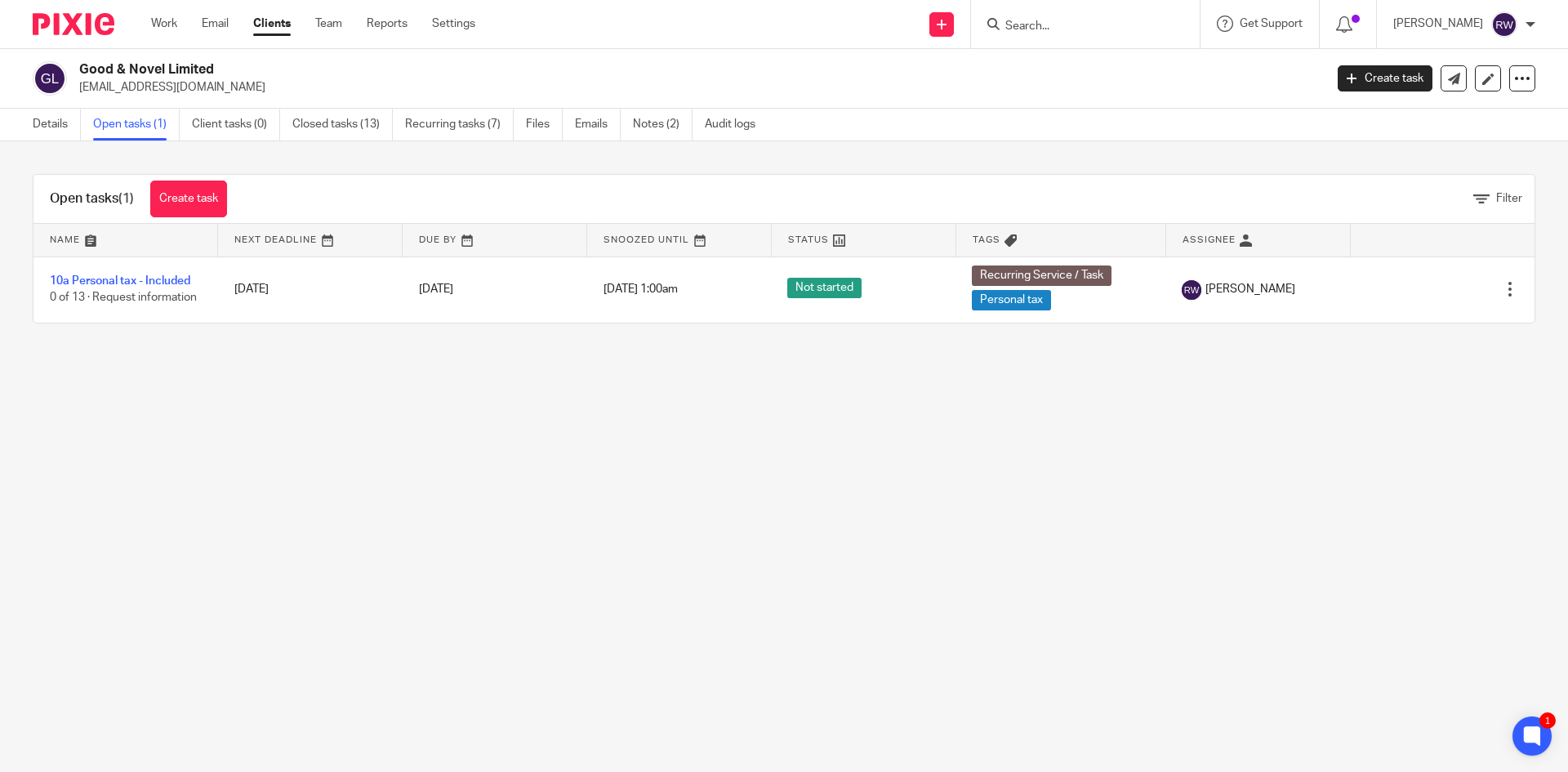
click at [1034, 21] on input "Search" at bounding box center [1077, 27] width 147 height 14
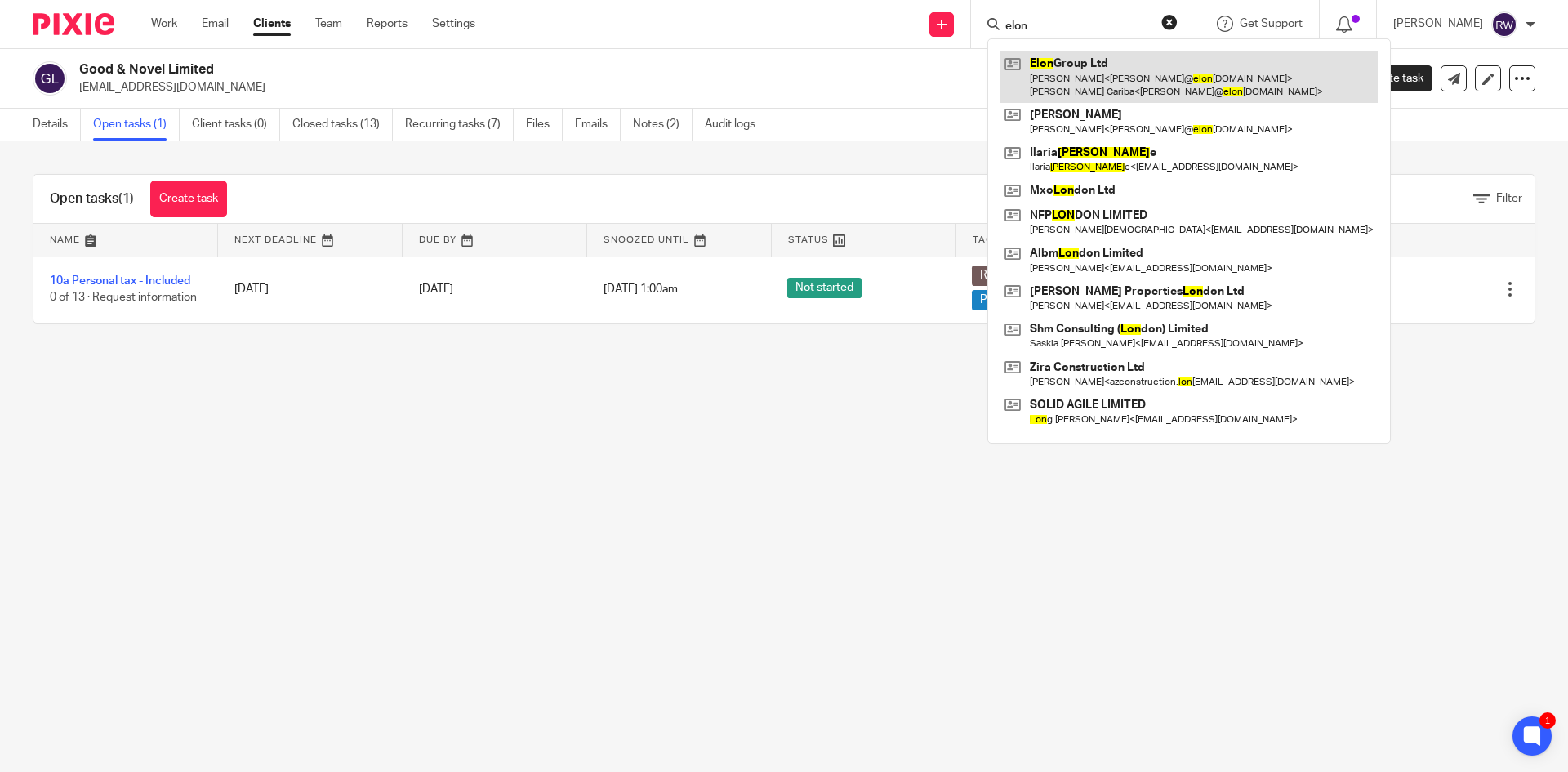
type input "elon"
click at [1179, 78] on link at bounding box center [1189, 77] width 377 height 51
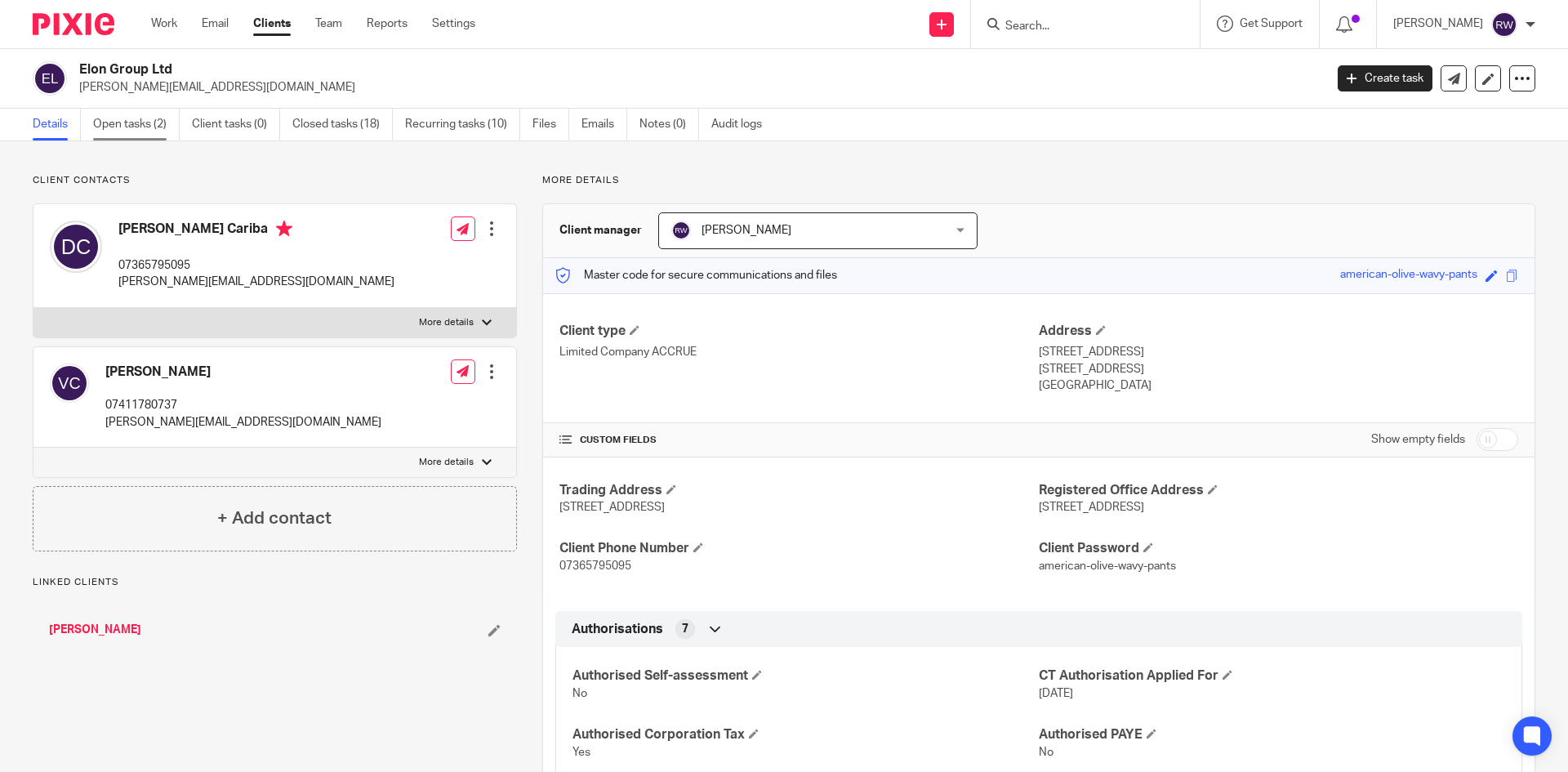
click at [127, 112] on link "Open tasks (2)" at bounding box center [136, 124] width 87 height 32
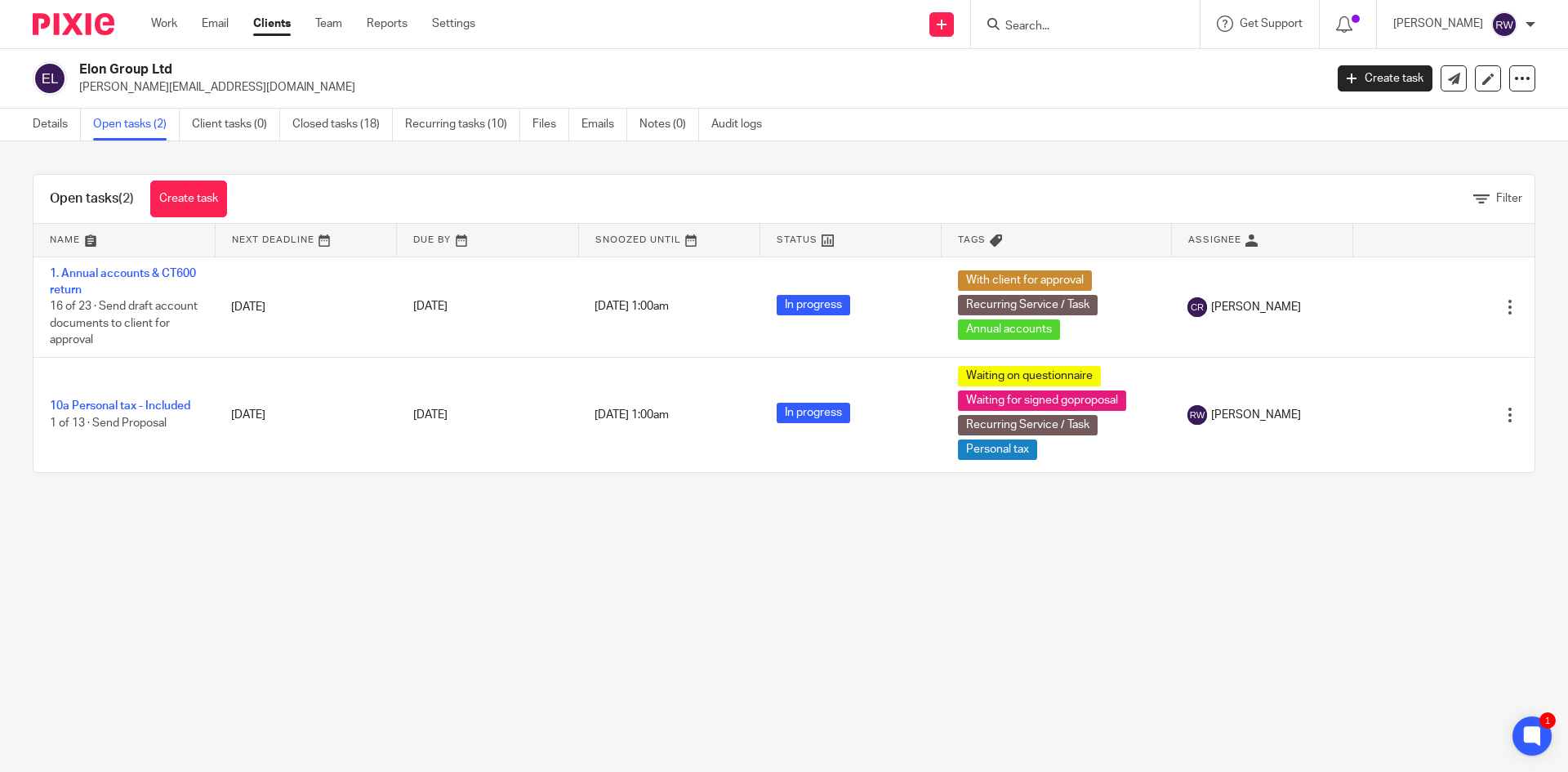
click at [1048, 26] on input "Search" at bounding box center [1077, 27] width 147 height 14
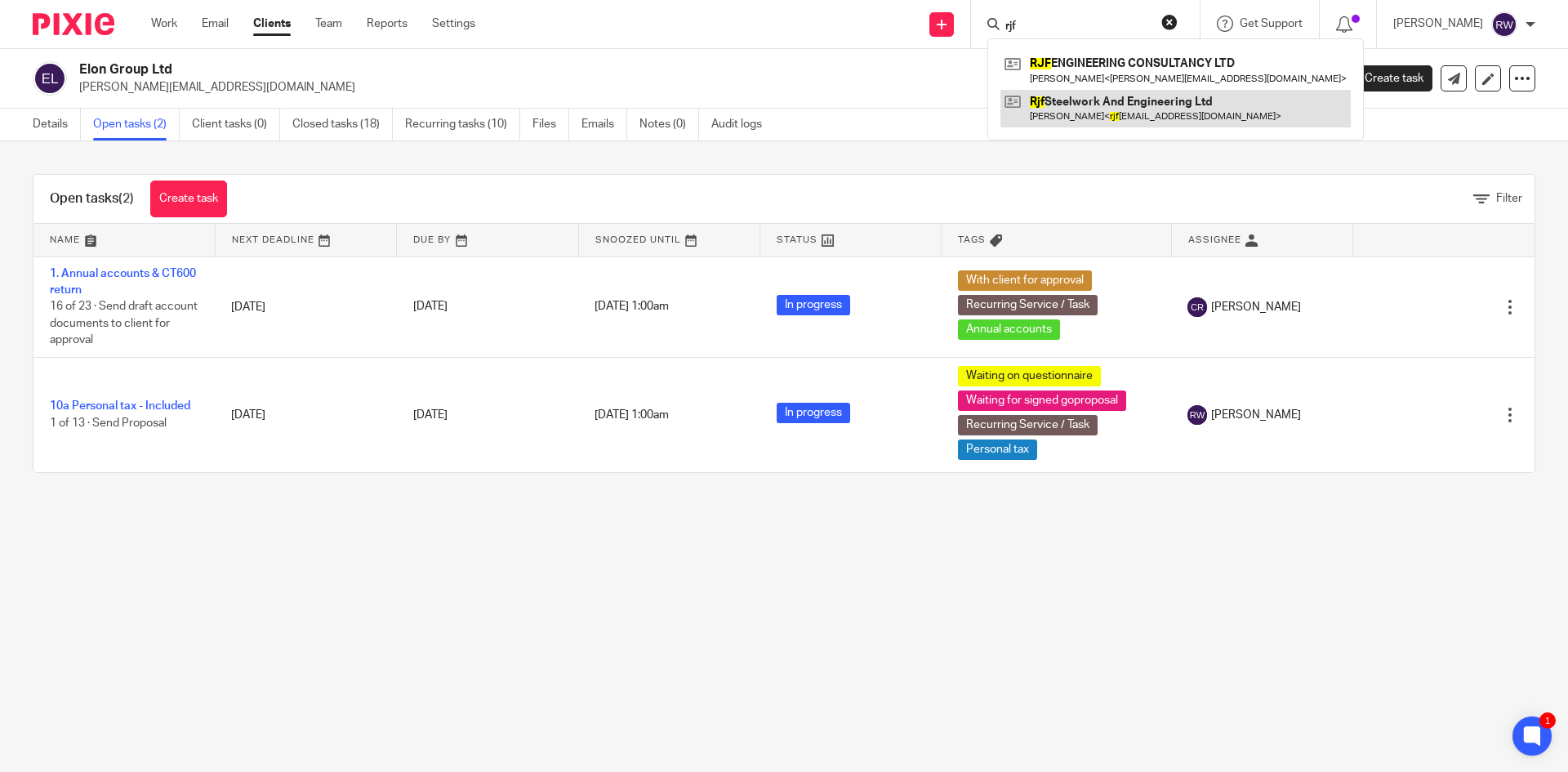
type input "rjf"
click at [1075, 97] on link at bounding box center [1176, 109] width 350 height 38
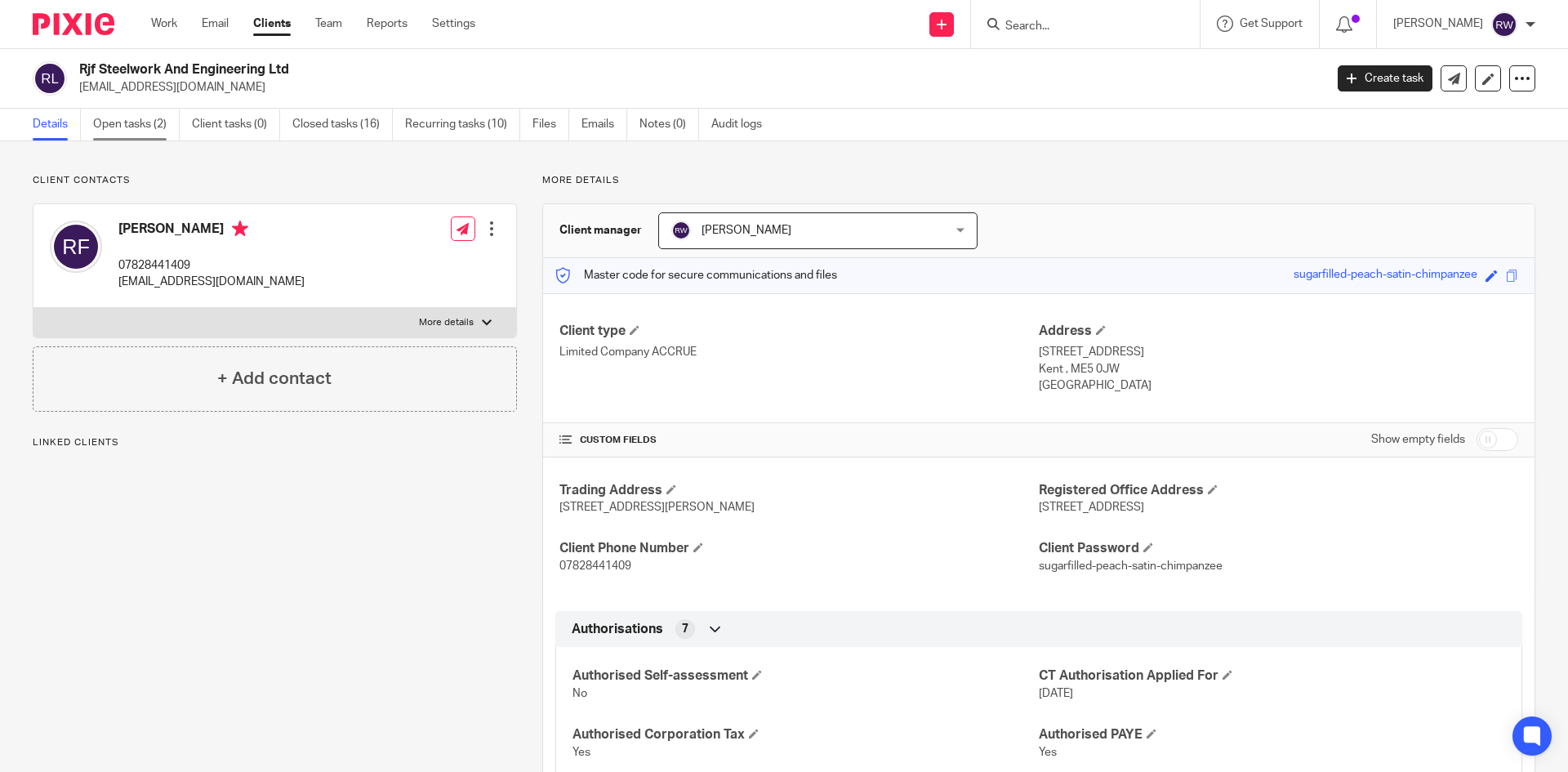
click at [155, 133] on link "Open tasks (2)" at bounding box center [136, 124] width 87 height 32
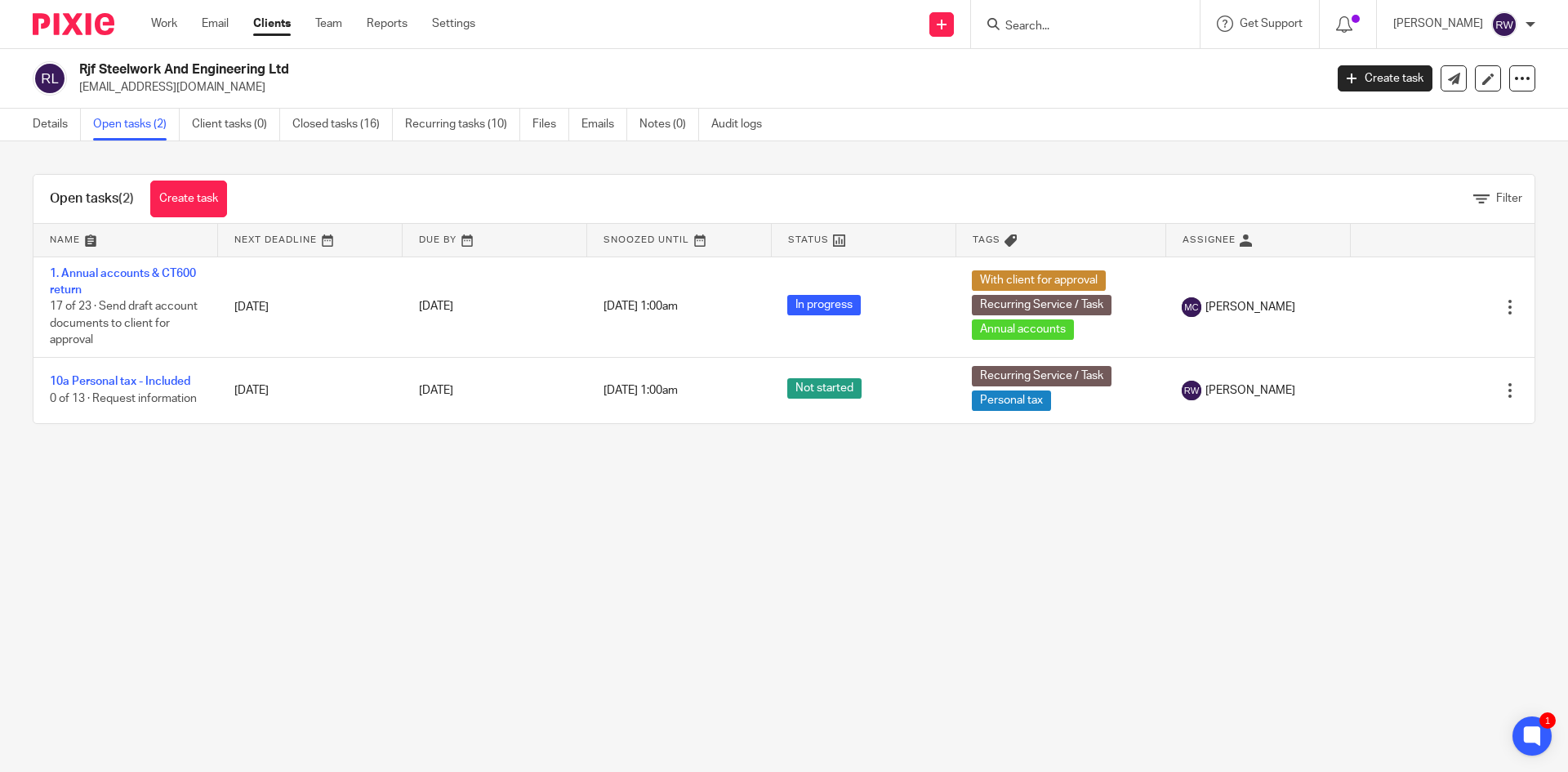
click at [1042, 25] on input "Search" at bounding box center [1077, 27] width 147 height 14
click at [1093, 24] on input "Search" at bounding box center [1077, 27] width 147 height 14
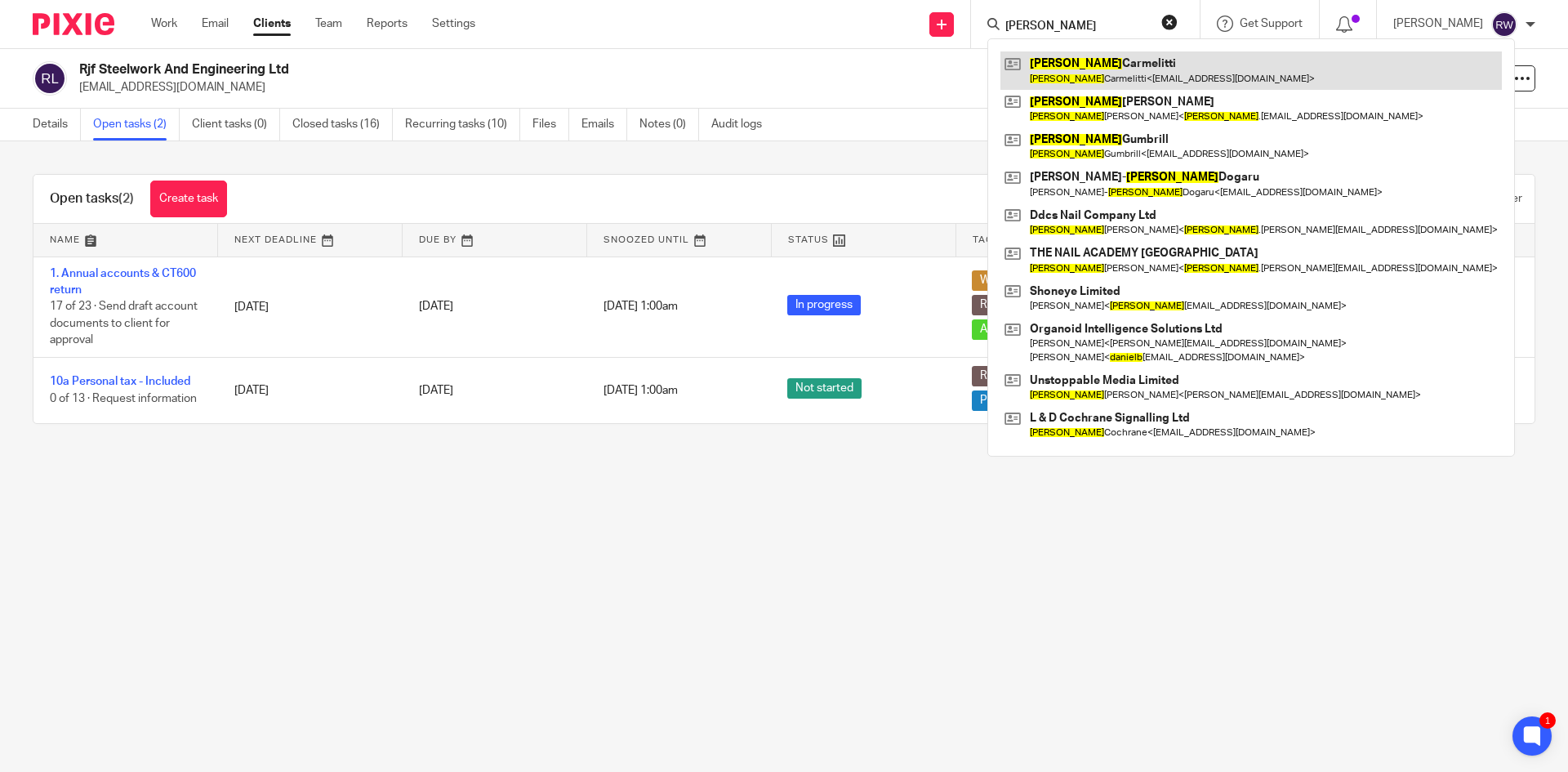
type input "daniele"
click at [1069, 73] on link at bounding box center [1251, 70] width 502 height 38
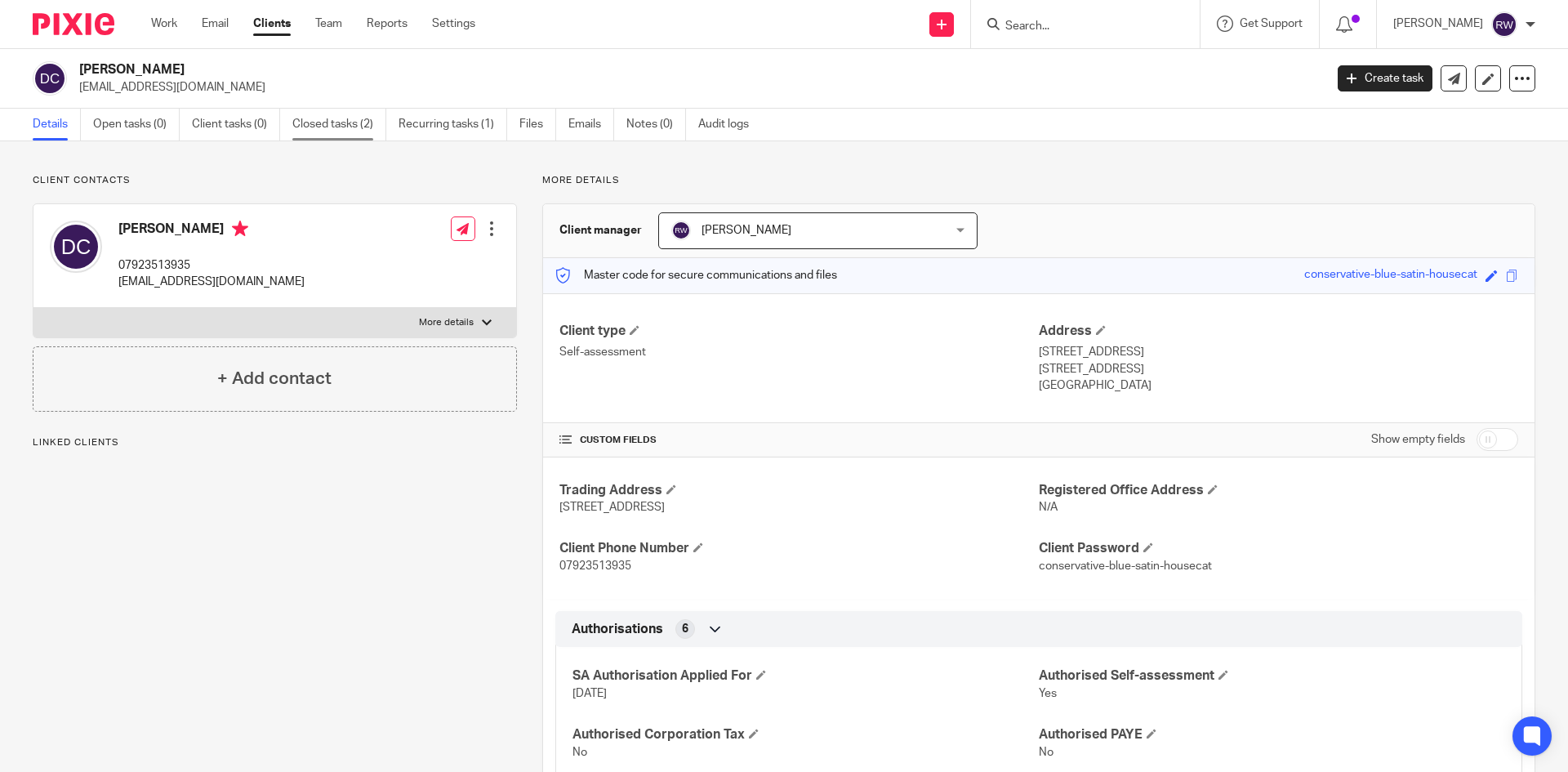
click at [350, 121] on link "Closed tasks (2)" at bounding box center [339, 124] width 94 height 32
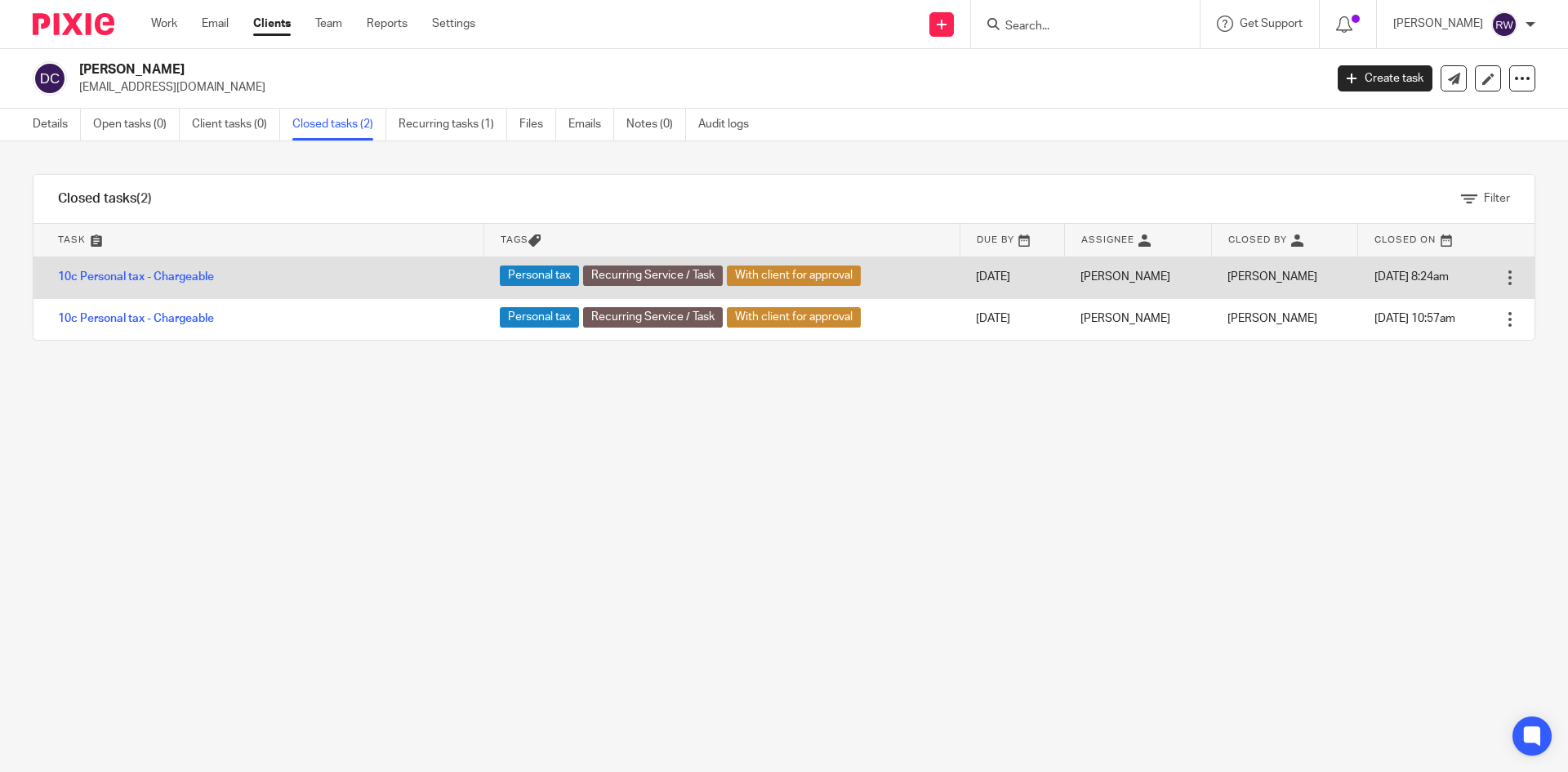
click at [185, 263] on td "10c Personal tax - Chargeable" at bounding box center [258, 277] width 450 height 41
click at [176, 284] on td "10c Personal tax - Chargeable" at bounding box center [258, 277] width 450 height 41
click at [175, 273] on link "10c Personal tax - Chargeable" at bounding box center [135, 277] width 156 height 12
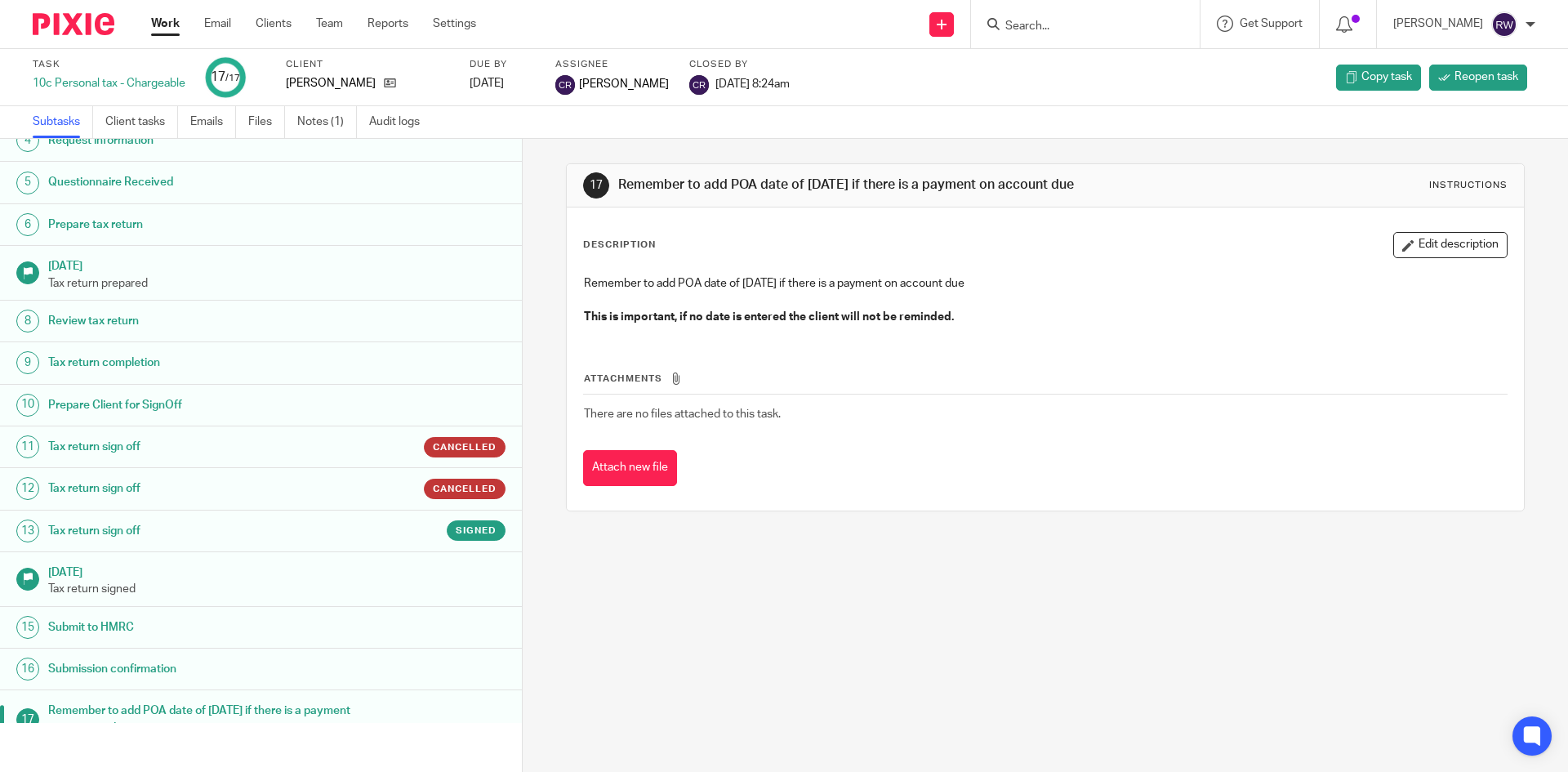
scroll to position [170, 0]
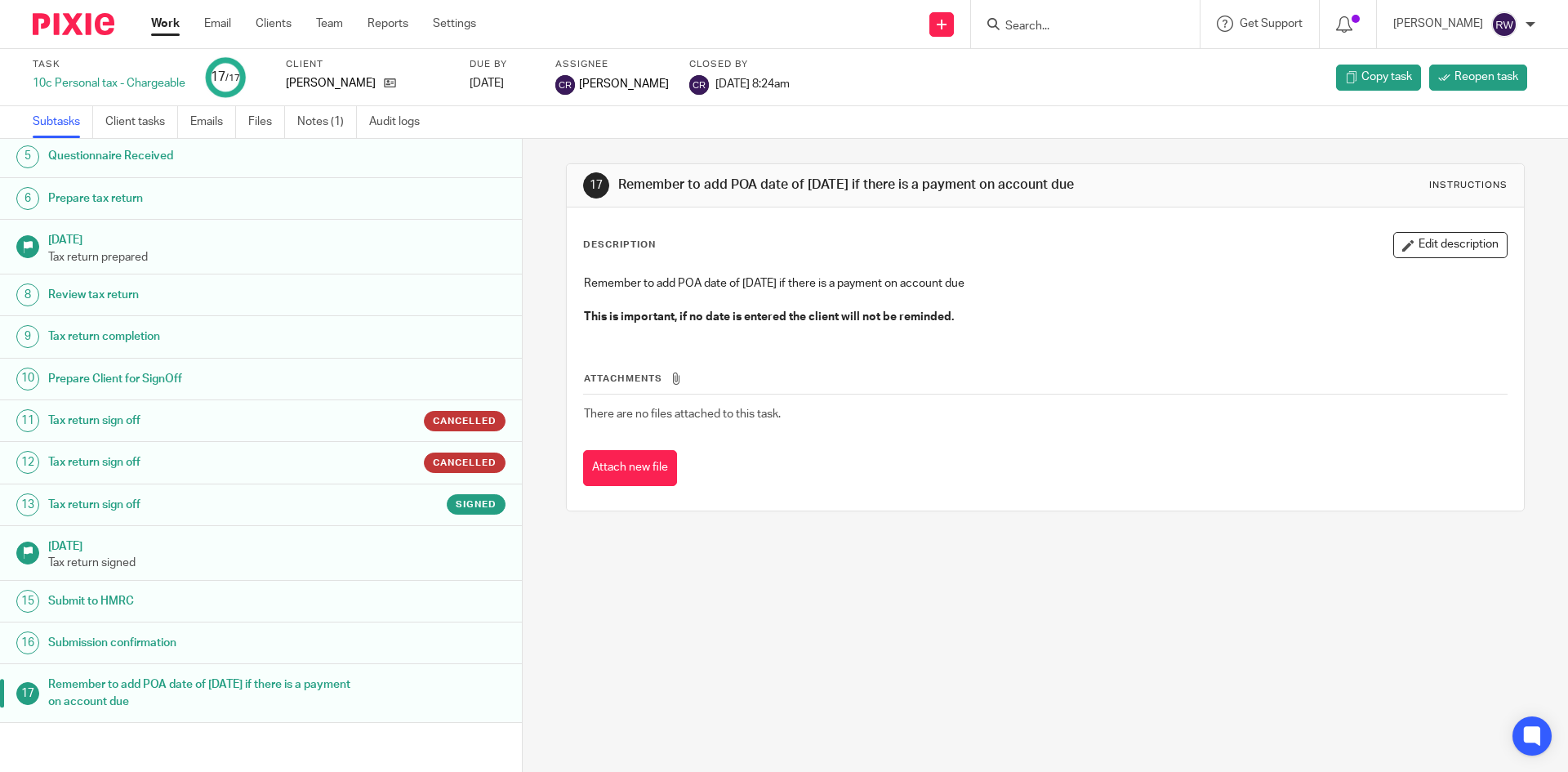
click at [205, 503] on h1 "Tax return sign off" at bounding box center [200, 504] width 306 height 24
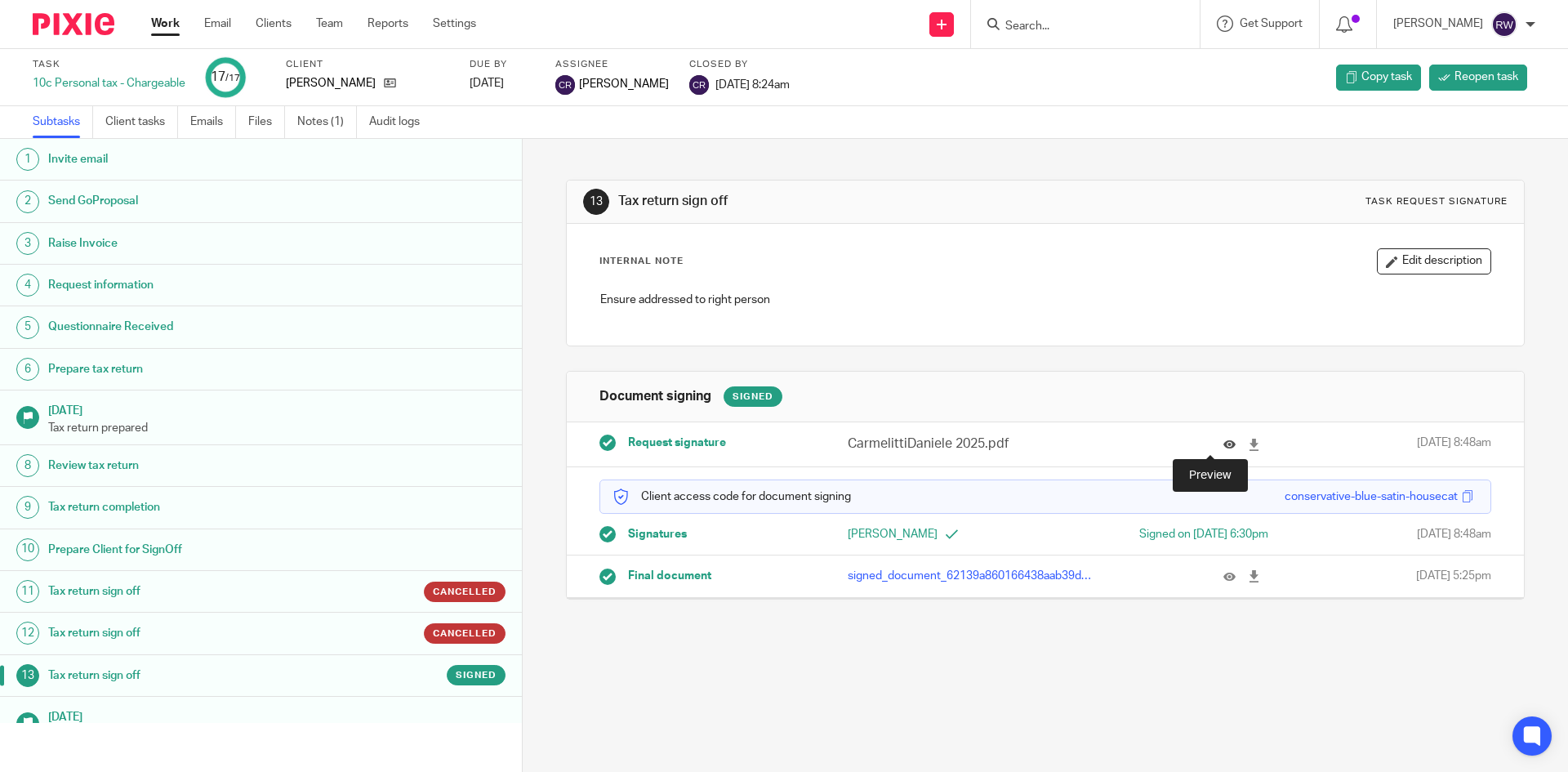
click at [1223, 444] on icon at bounding box center [1230, 445] width 13 height 13
